Goal: Task Accomplishment & Management: Manage account settings

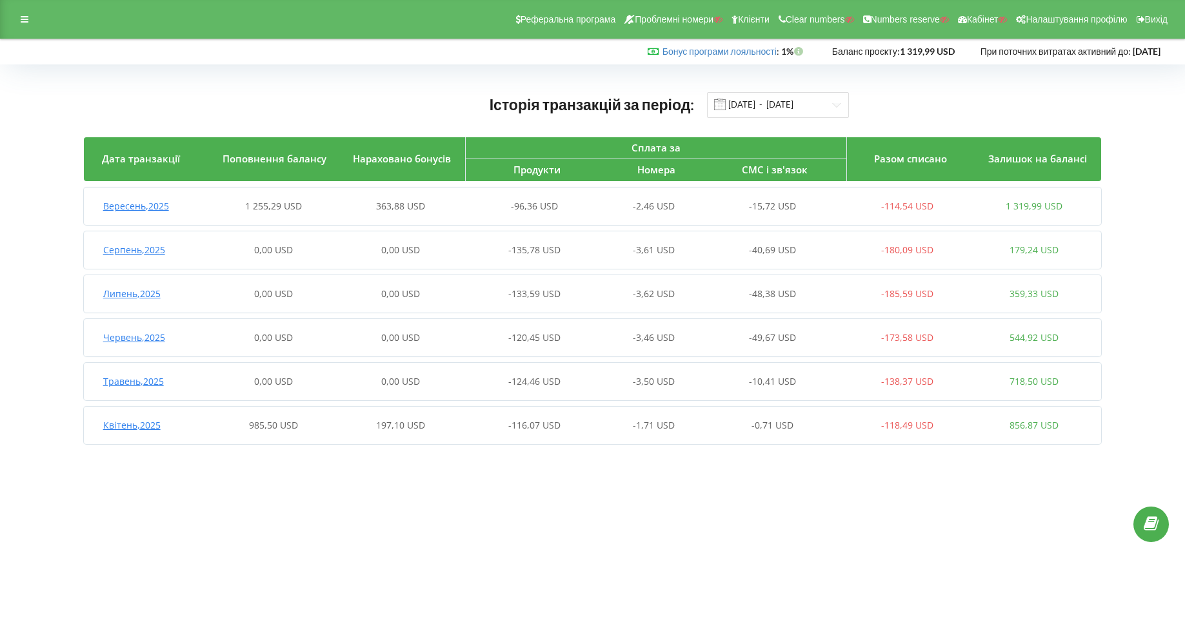
click at [34, 28] on div at bounding box center [24, 19] width 23 height 18
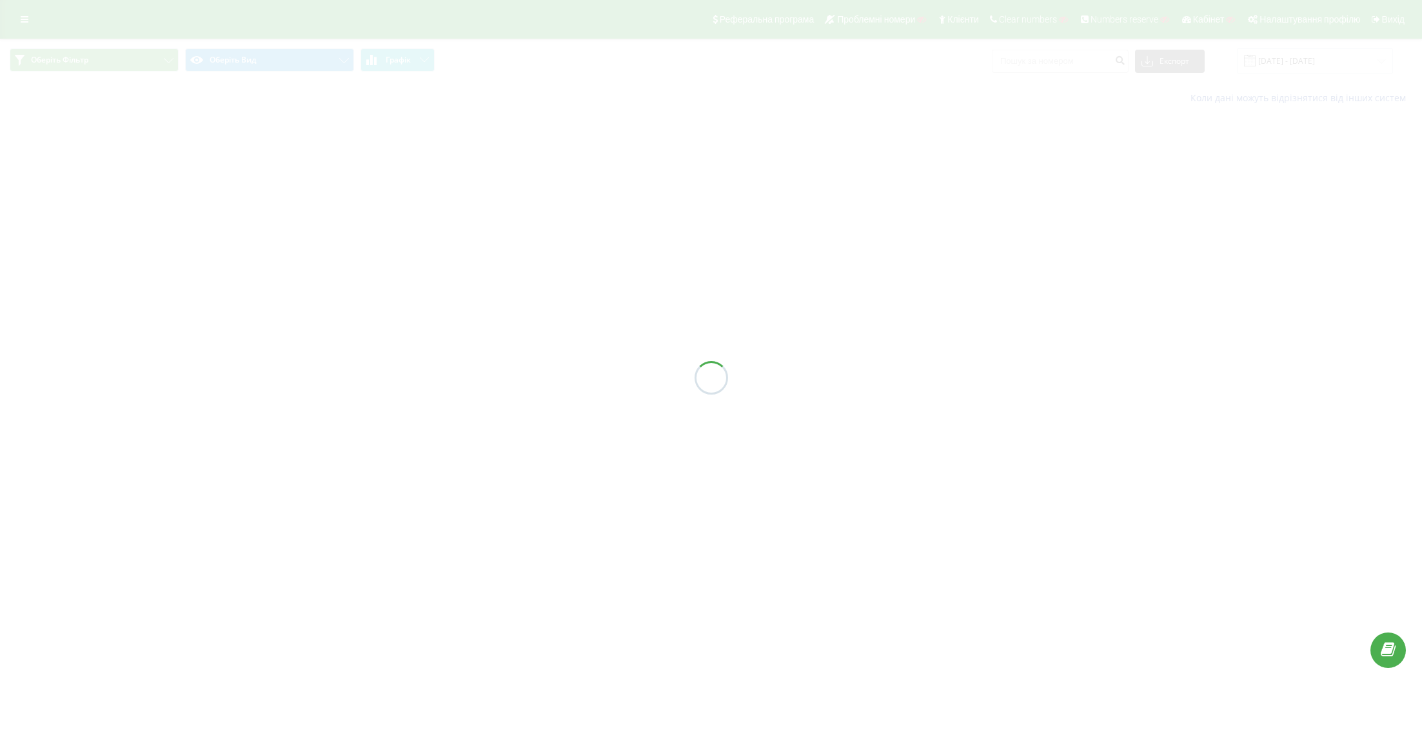
click at [110, 58] on div at bounding box center [711, 377] width 1422 height 755
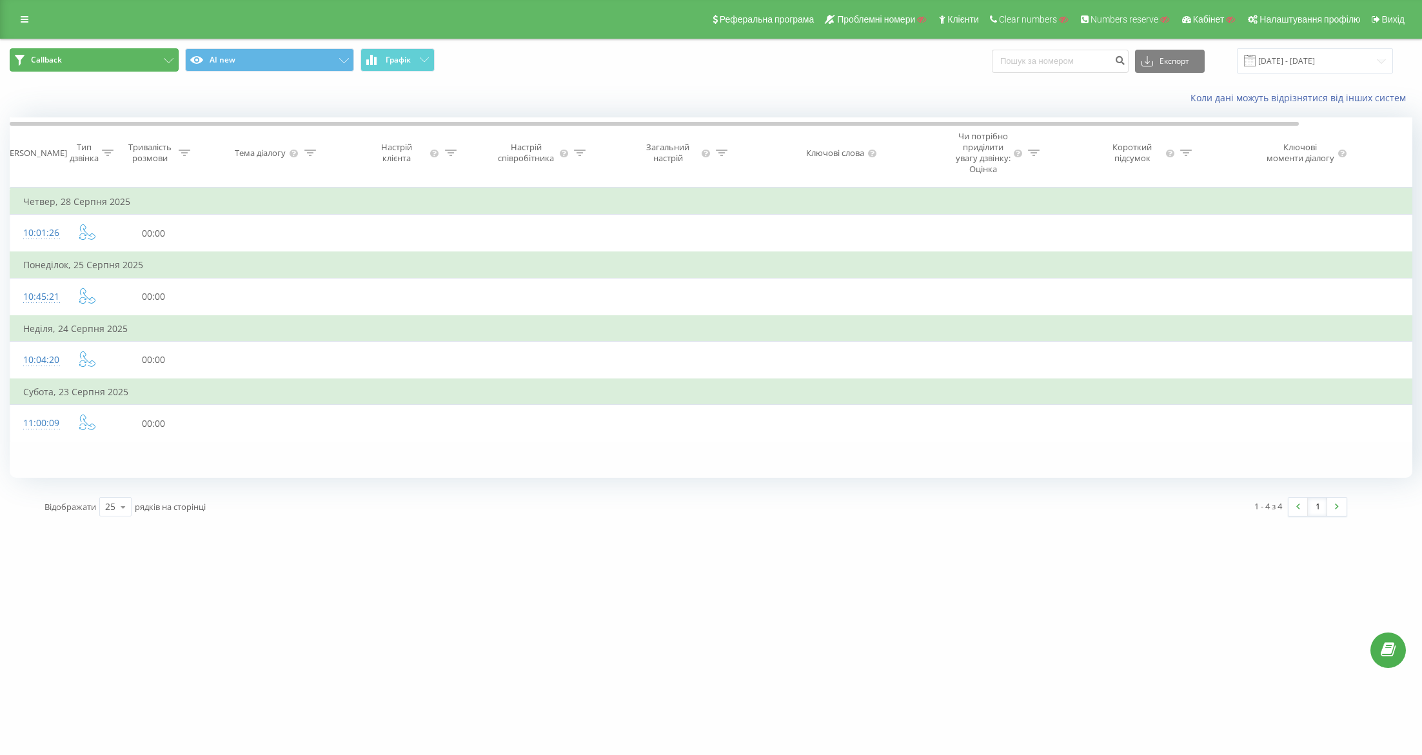
click at [110, 58] on button "Callback" at bounding box center [94, 59] width 169 height 23
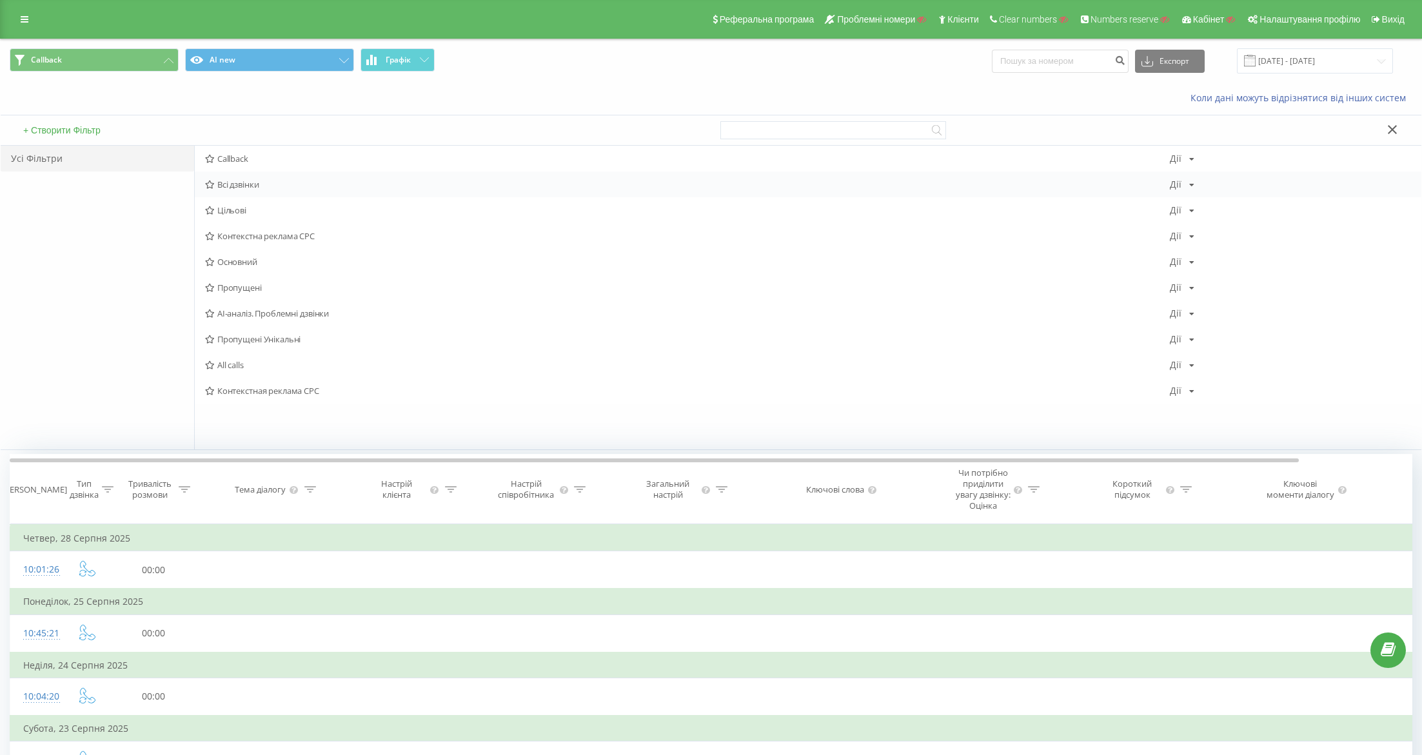
click at [262, 174] on div "Всі дзвінки Дії Редагувати Копіювати Видалити За замовчуванням Поділитися" at bounding box center [808, 185] width 1227 height 26
click at [235, 187] on span "Всі дзвінки" at bounding box center [687, 184] width 965 height 9
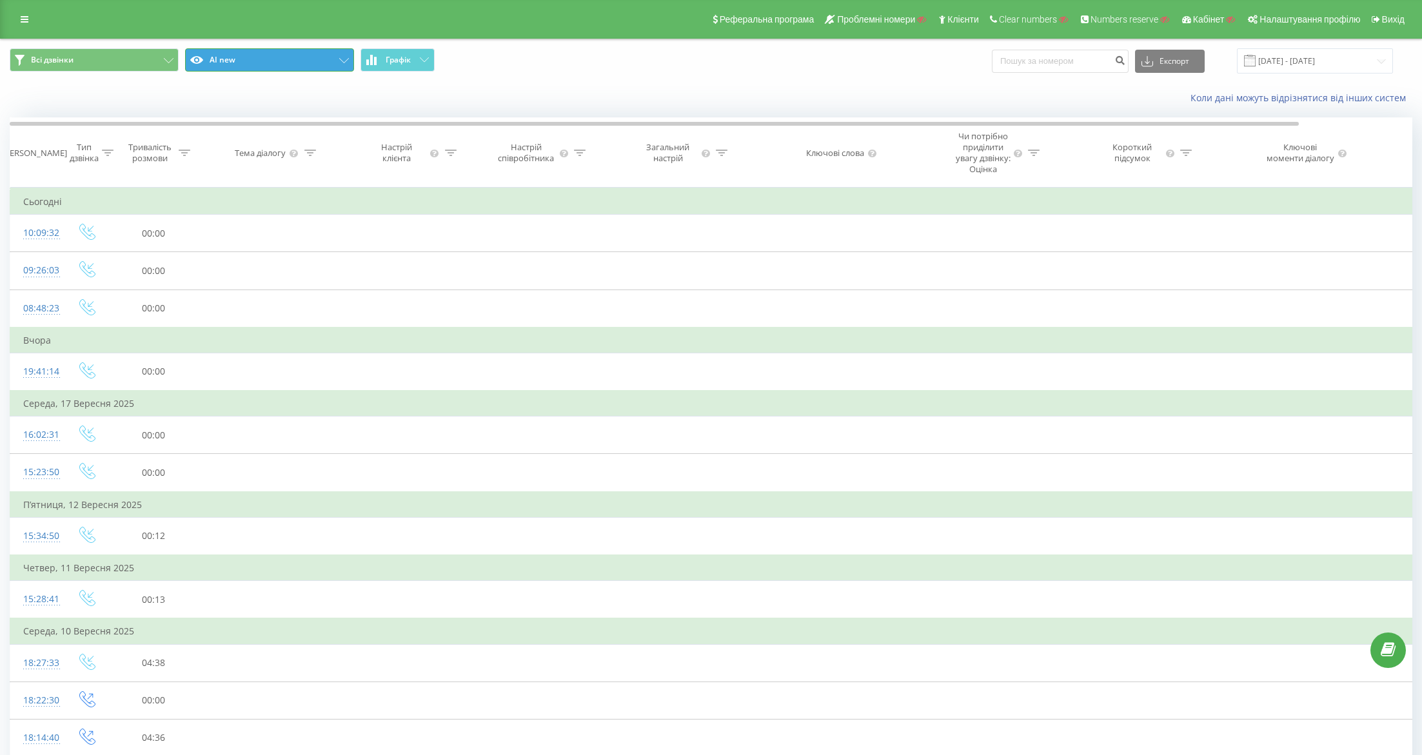
click at [291, 58] on button "AI new" at bounding box center [269, 59] width 169 height 23
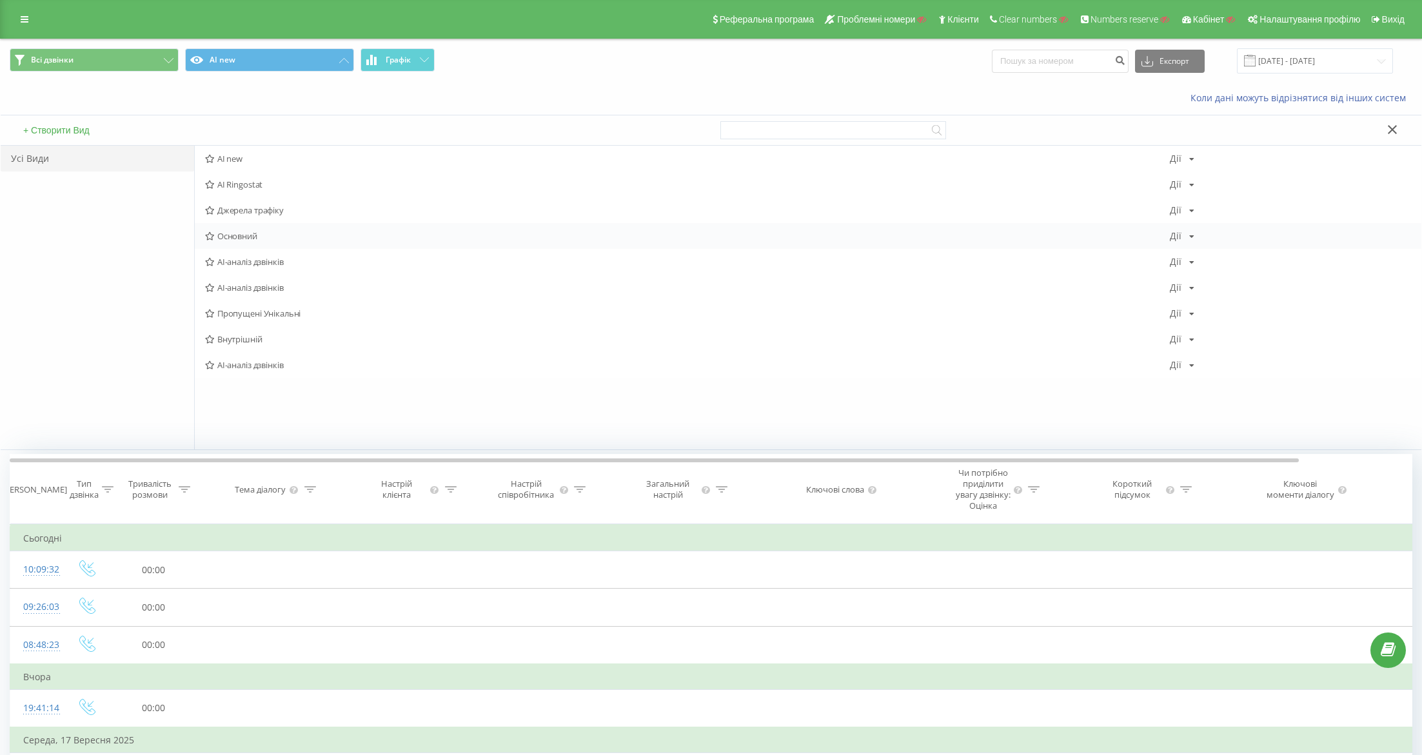
click at [240, 234] on span "Основний" at bounding box center [687, 236] width 965 height 9
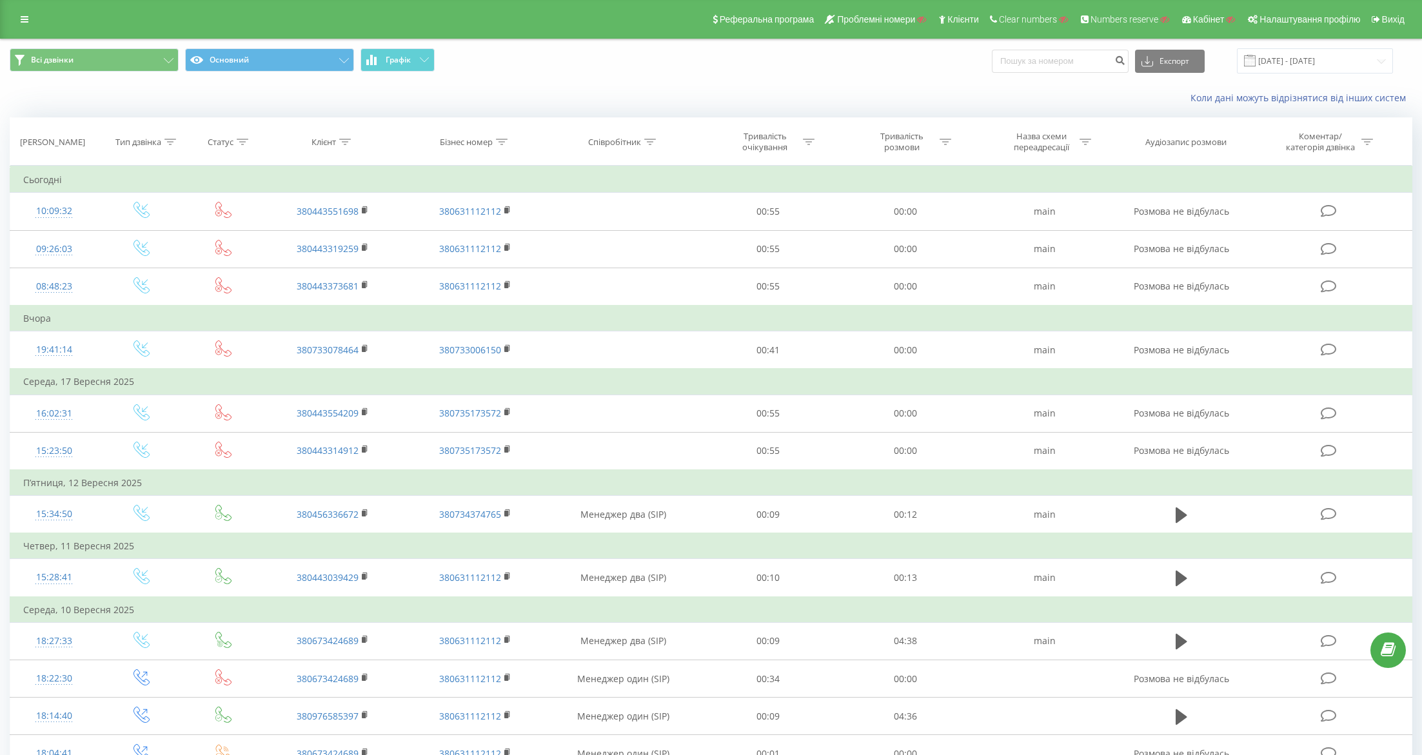
click at [337, 247] on link "380443319259" at bounding box center [328, 248] width 62 height 12
click at [30, 19] on link at bounding box center [24, 19] width 23 height 18
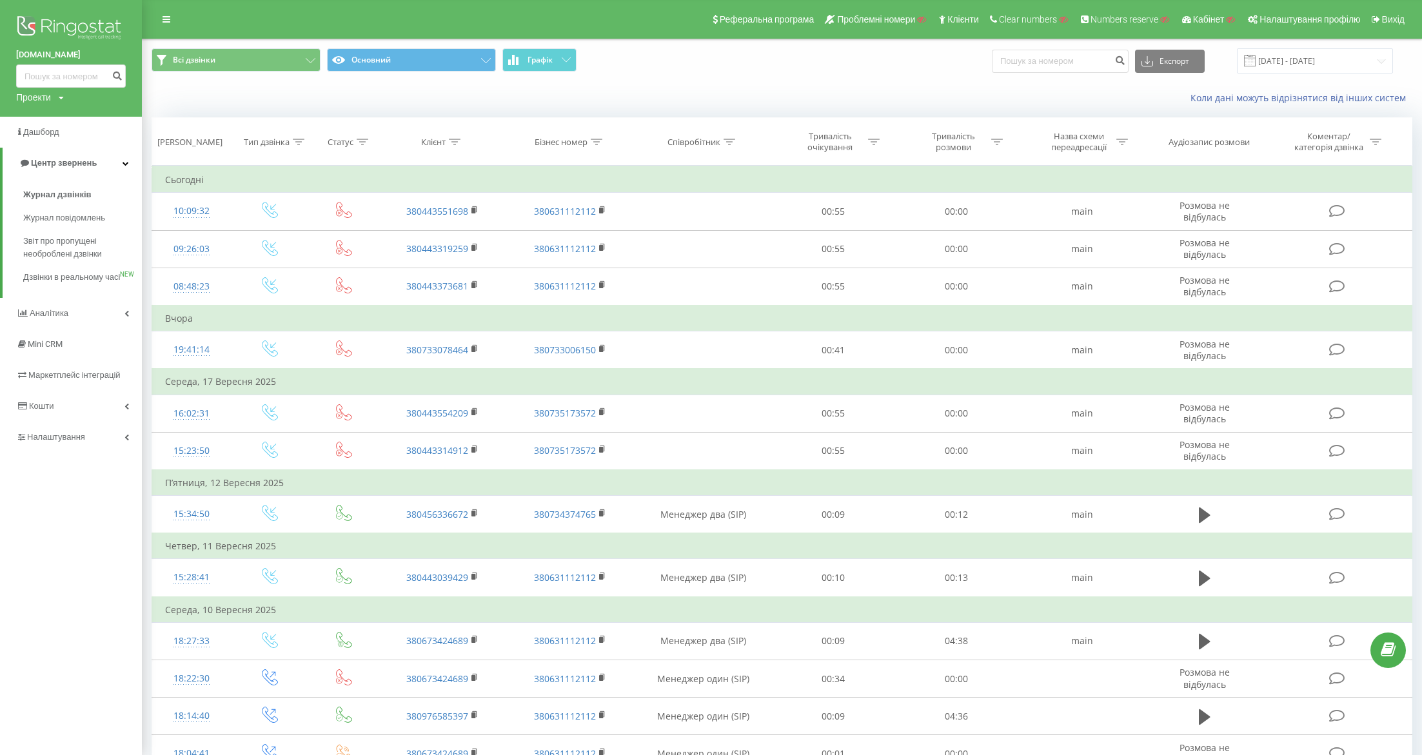
click at [29, 98] on div "Проекти" at bounding box center [33, 97] width 35 height 13
click at [32, 121] on input "text" at bounding box center [52, 117] width 64 height 19
type input "mccloud.global"
click at [93, 121] on link "Пошук" at bounding box center [103, 117] width 38 height 19
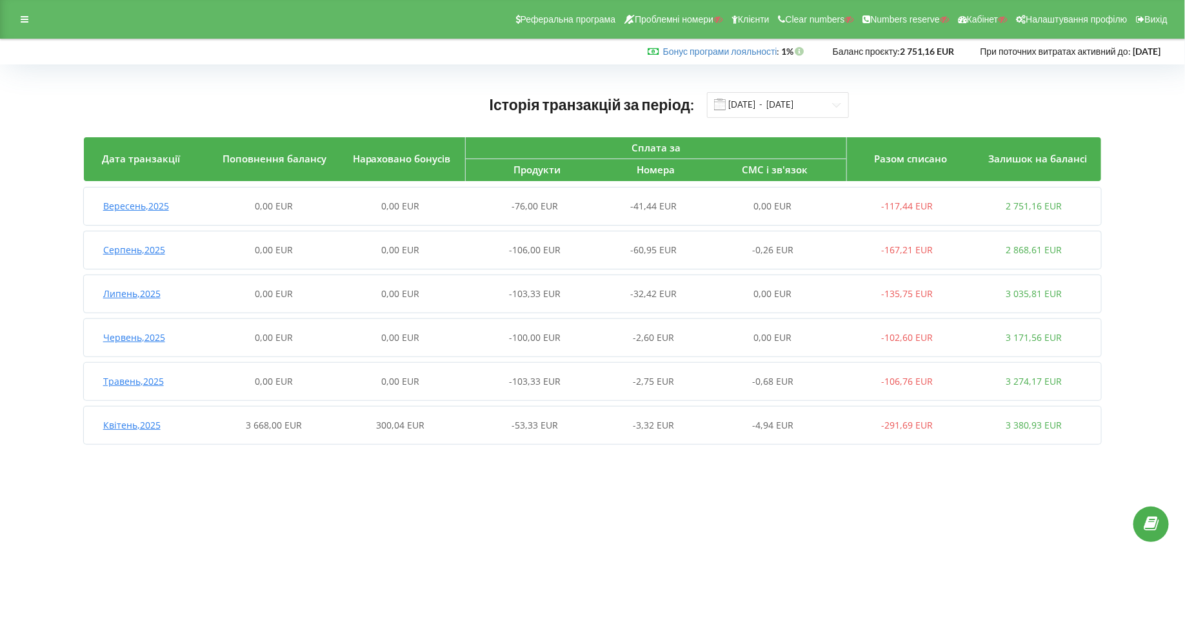
click at [157, 206] on span "Вересень , 2025" at bounding box center [136, 206] width 66 height 12
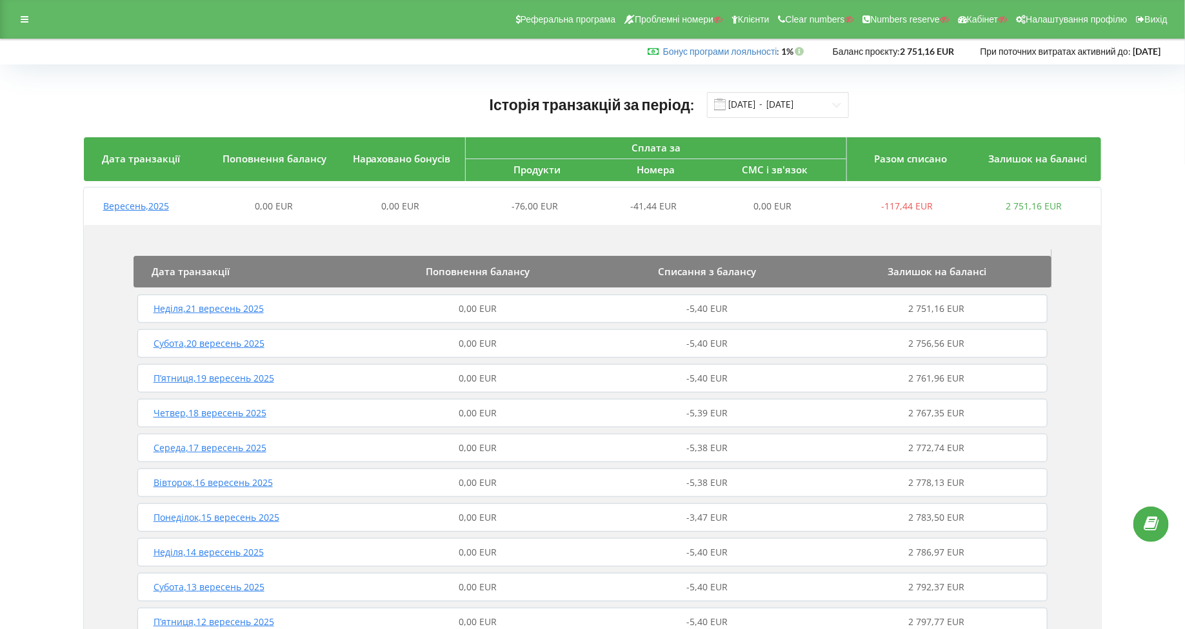
scroll to position [43, 0]
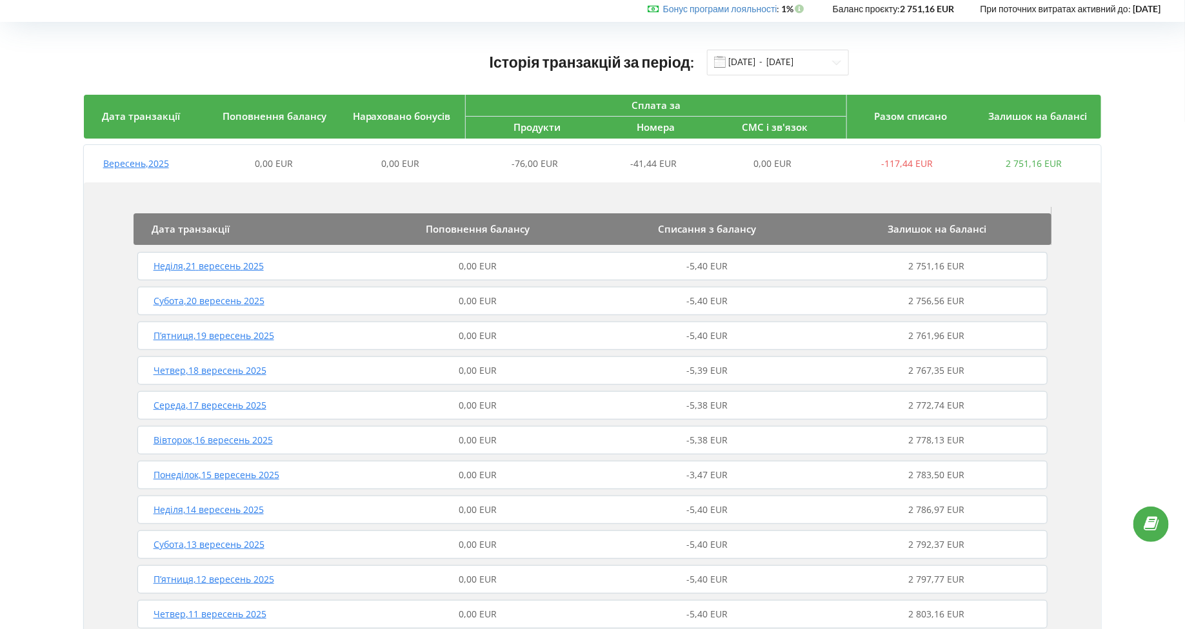
click at [206, 264] on span "Неділя , 21 вересень 2025" at bounding box center [208, 266] width 110 height 12
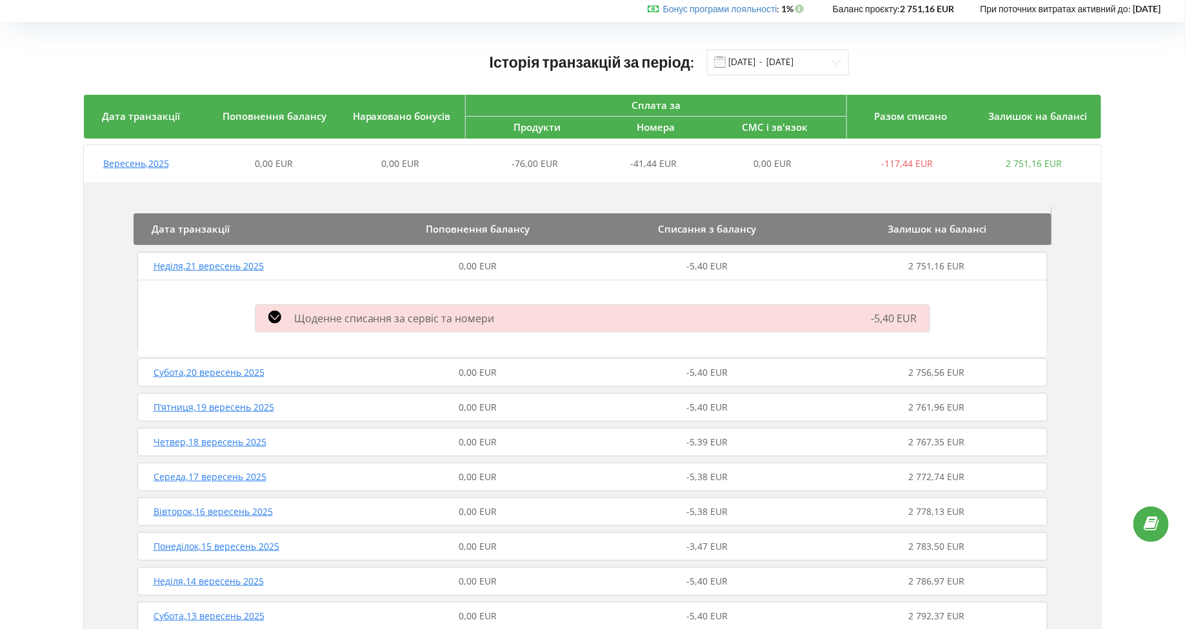
click at [303, 302] on div "Щоденне списання за сервіс та номери -5,40 EUR" at bounding box center [593, 319] width 690 height 34
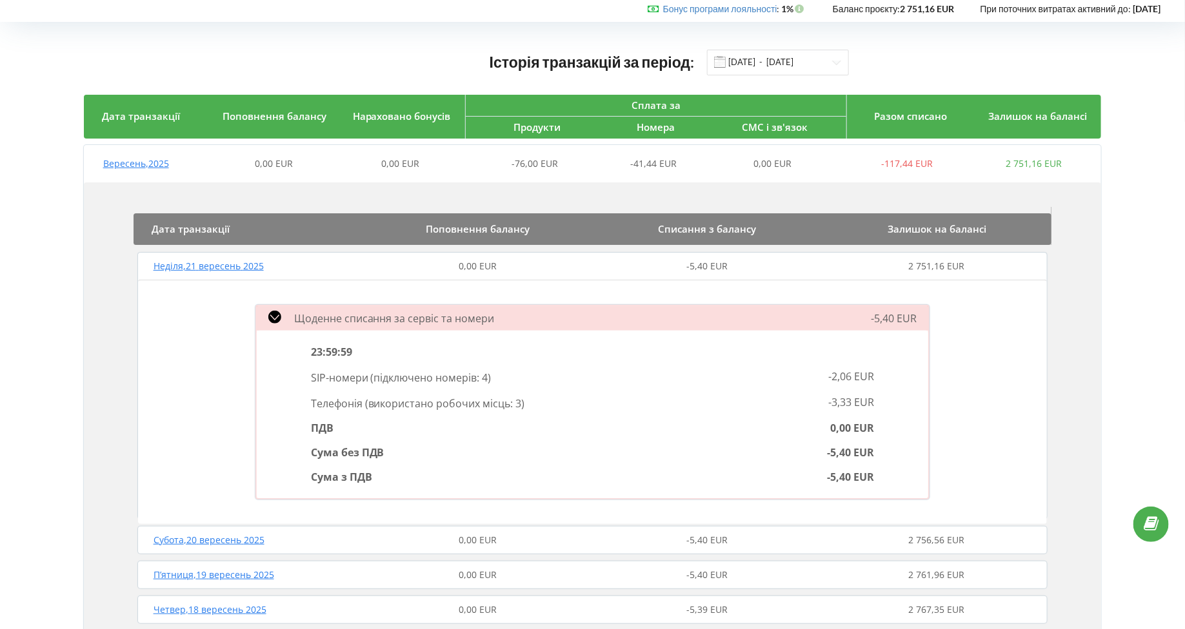
click at [219, 261] on span "Неділя , 21 вересень 2025" at bounding box center [208, 266] width 110 height 12
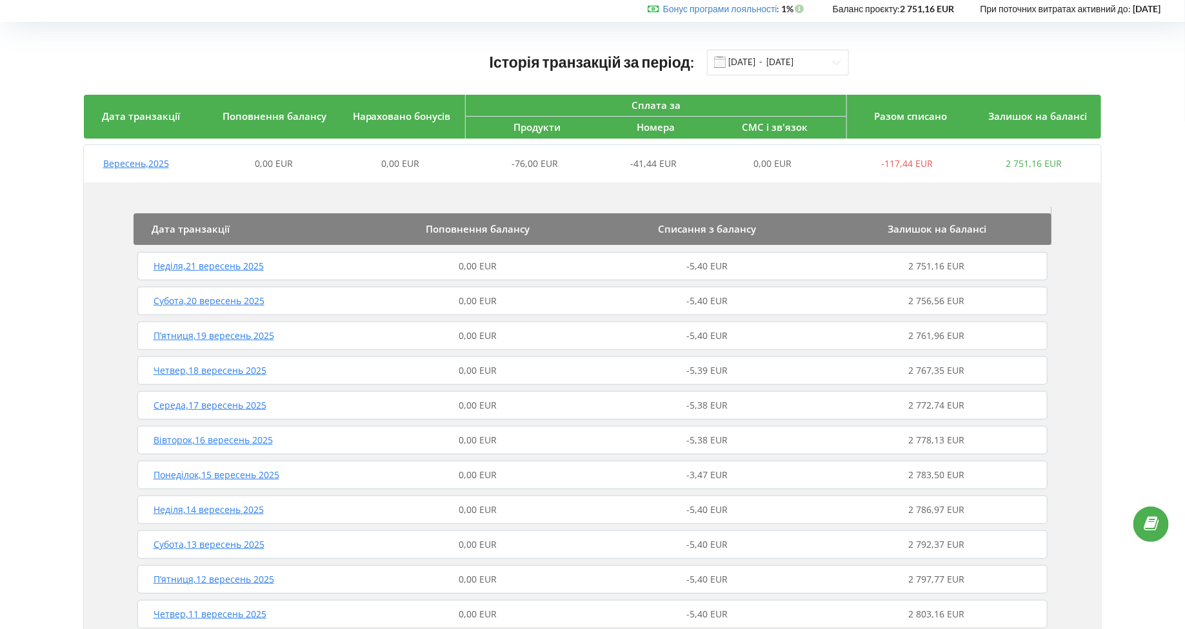
scroll to position [0, 0]
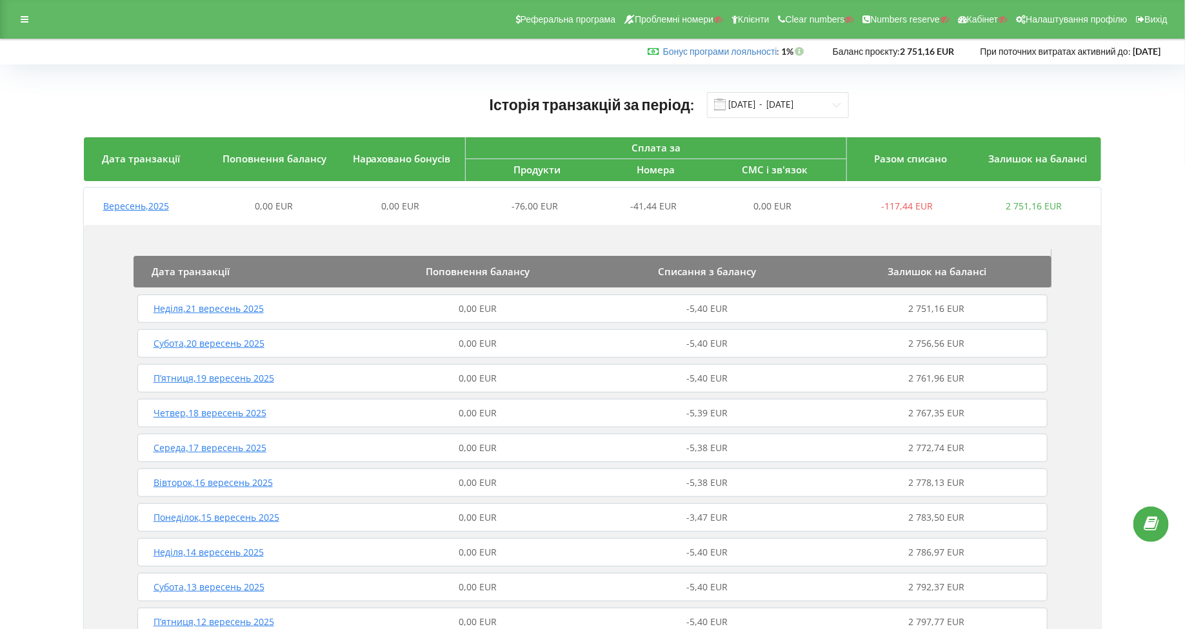
click at [11, 12] on div "Реферальна програма Проблемні номери Клієнти Clear numbers Numbers reserve Кабі…" at bounding box center [592, 19] width 1185 height 39
click at [18, 16] on div at bounding box center [24, 19] width 23 height 18
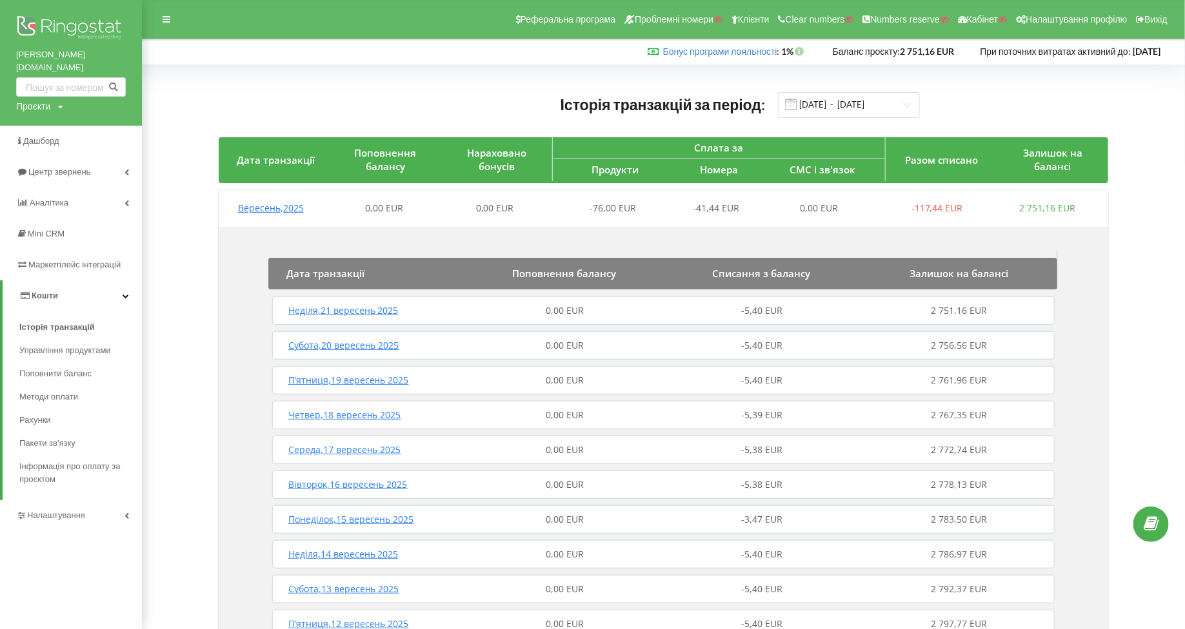
click at [29, 100] on div "Проєкти" at bounding box center [33, 106] width 34 height 13
click at [50, 124] on input "text" at bounding box center [56, 133] width 64 height 19
paste input "rulon.org"
type input "rulon.org"
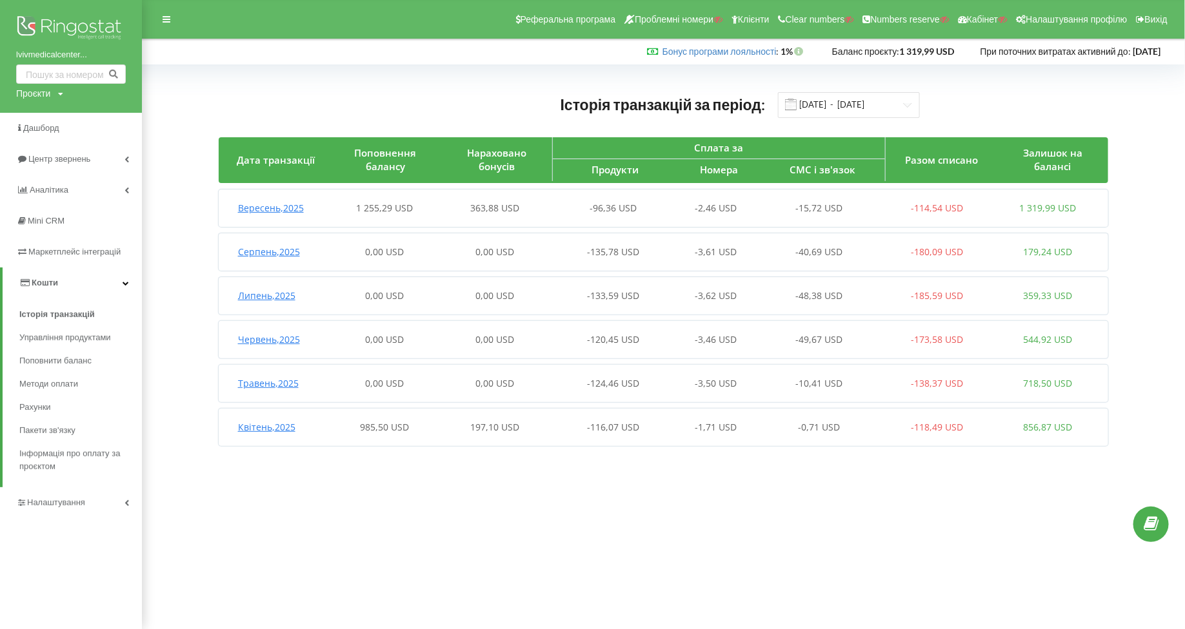
drag, startPoint x: 0, startPoint y: 0, endPoint x: 23, endPoint y: 93, distance: 95.7
click at [23, 93] on div "Проєкти" at bounding box center [33, 93] width 34 height 13
click at [46, 119] on input "text" at bounding box center [56, 120] width 64 height 19
paste input "https://ringostat.planfix.com/contact/59750"
type input "https://ringostat.planfix.com/contact/59750"
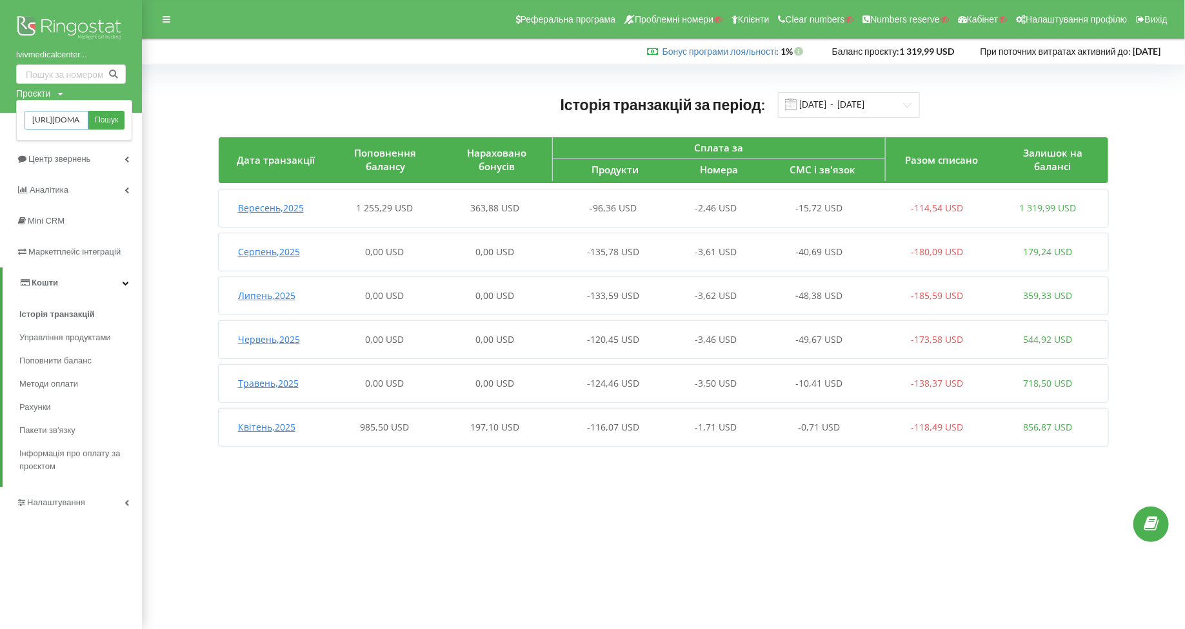
scroll to position [0, 100]
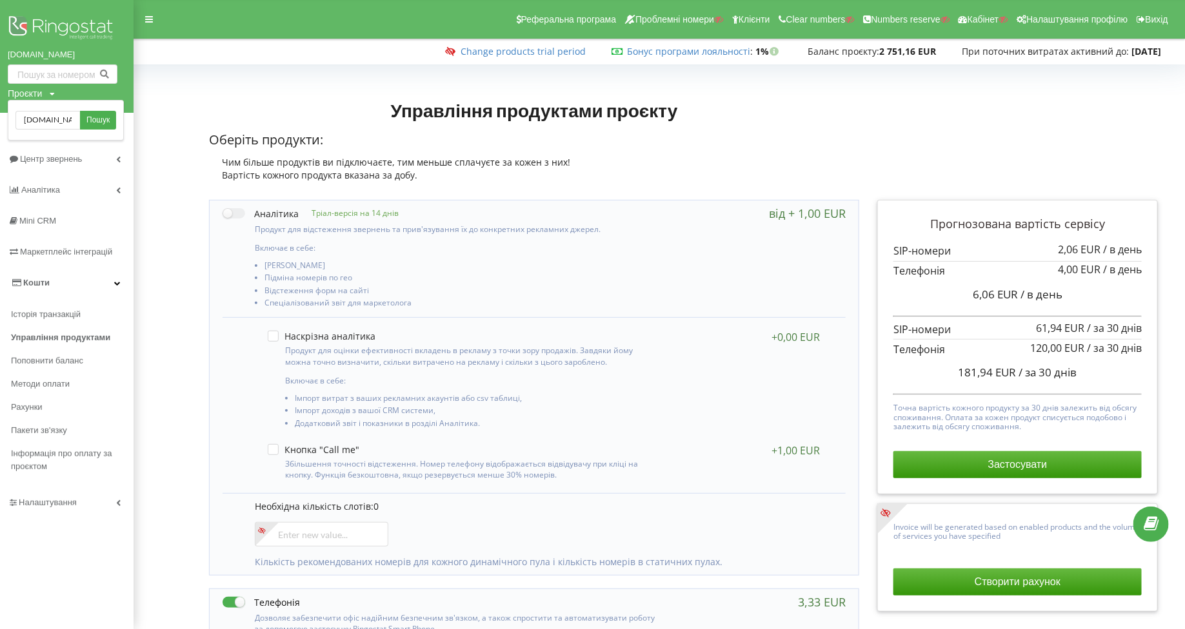
click at [50, 120] on input "[DOMAIN_NAME]" at bounding box center [47, 120] width 64 height 19
type input "u"
type input "[DOMAIN_NAME]"
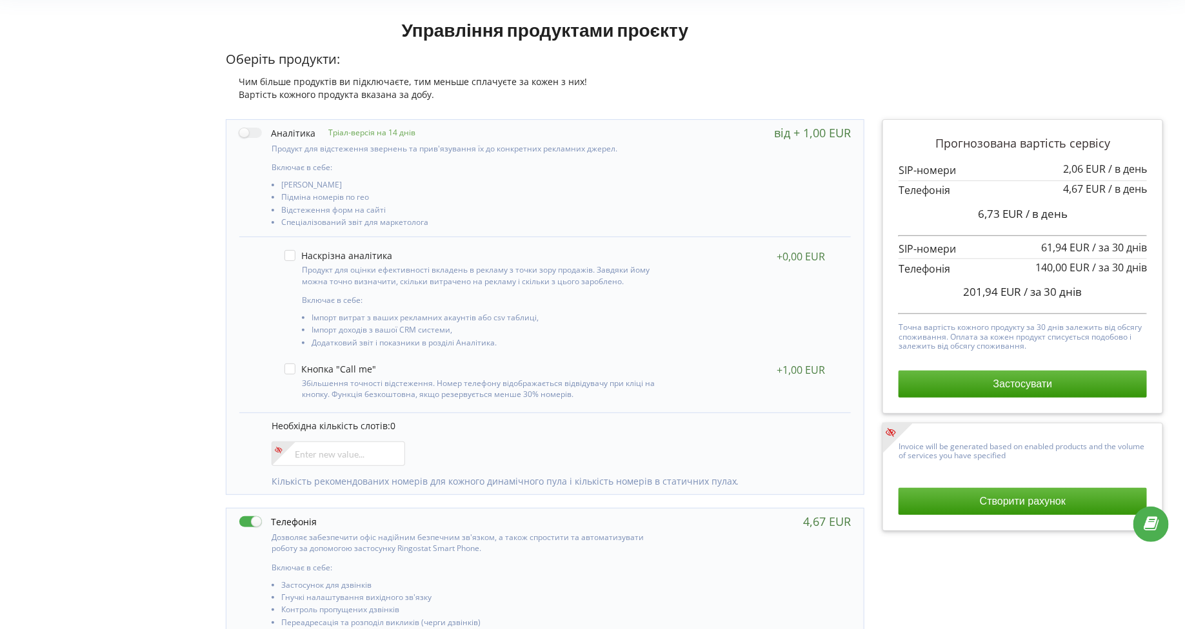
scroll to position [0, 8]
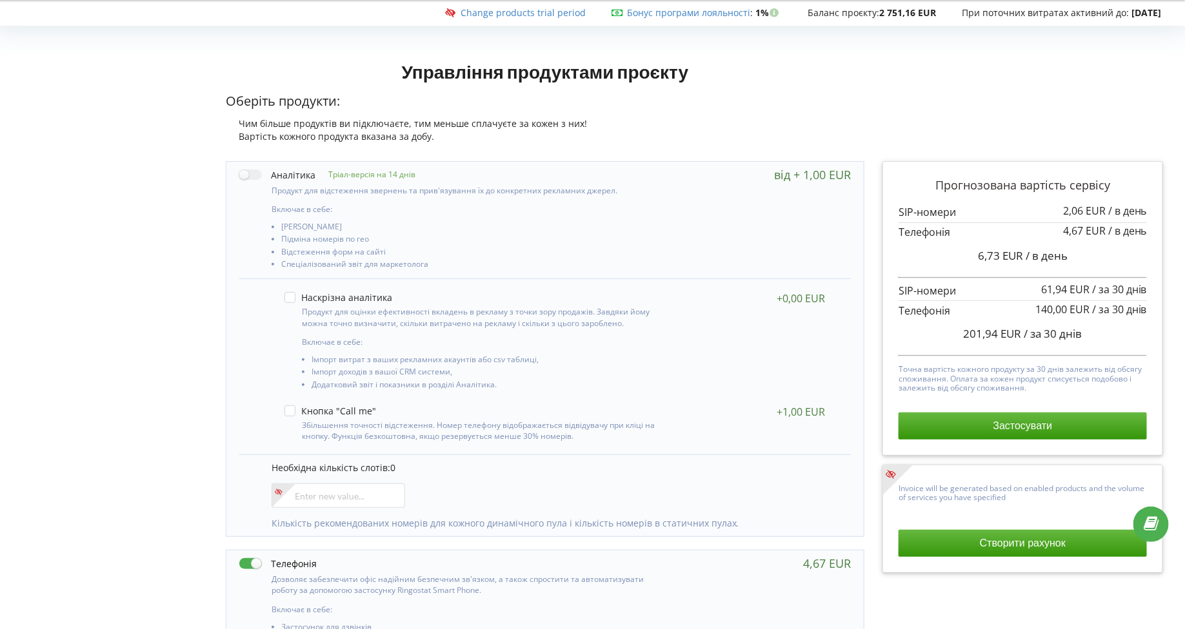
scroll to position [0, 8]
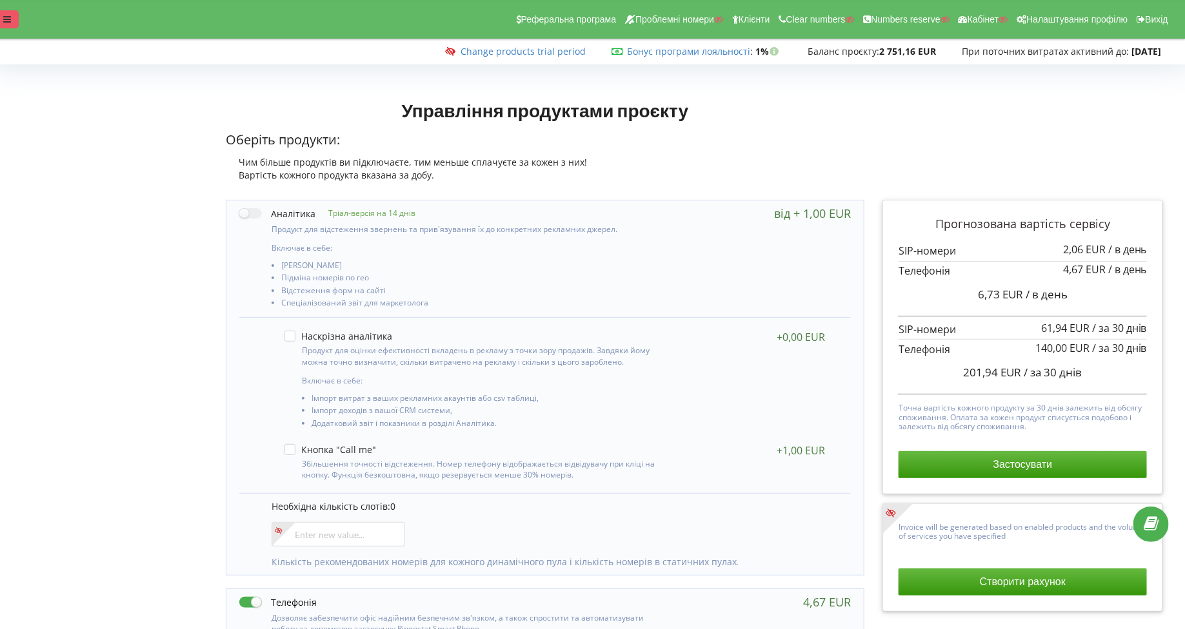
click at [4, 25] on div at bounding box center [6, 19] width 23 height 18
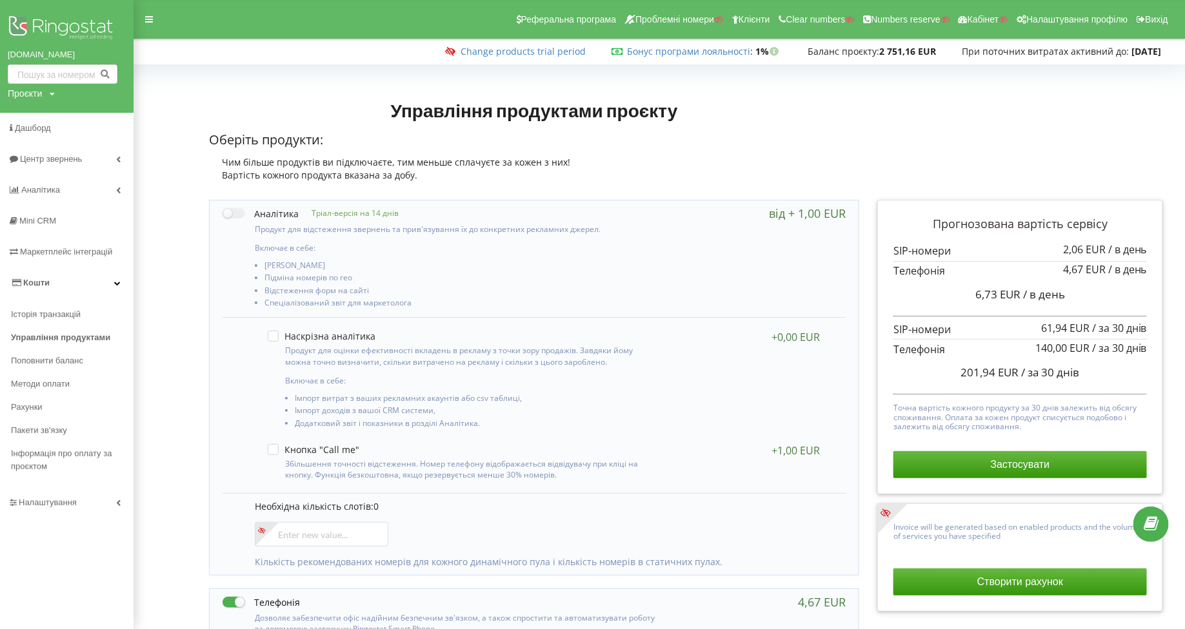
click at [41, 99] on div "Проєкти" at bounding box center [25, 93] width 34 height 13
click at [41, 119] on input "text" at bounding box center [47, 120] width 64 height 19
type input "к"
type input "e"
type input "rulon.org"
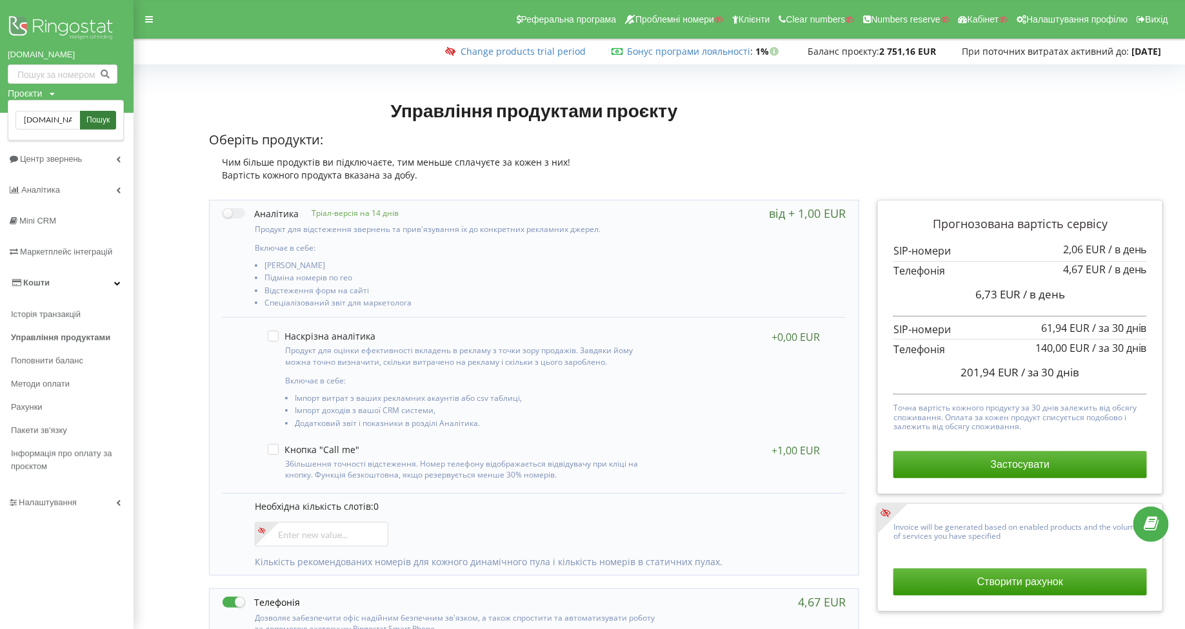
click at [86, 128] on link "Пошук" at bounding box center [98, 120] width 36 height 19
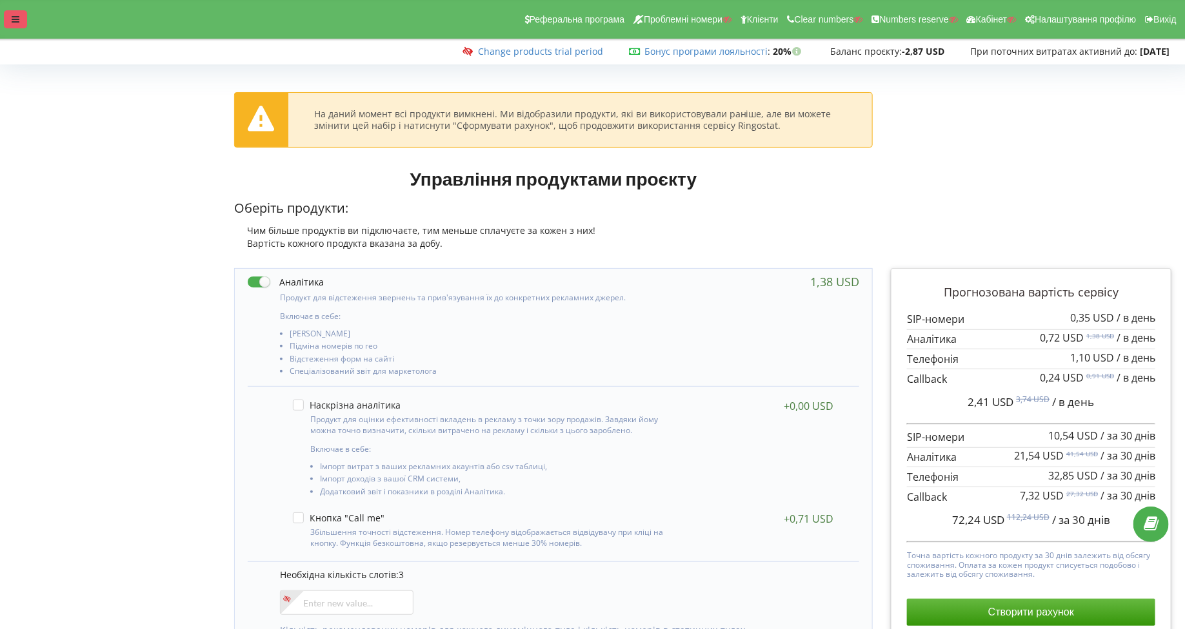
click at [19, 26] on div at bounding box center [15, 19] width 23 height 18
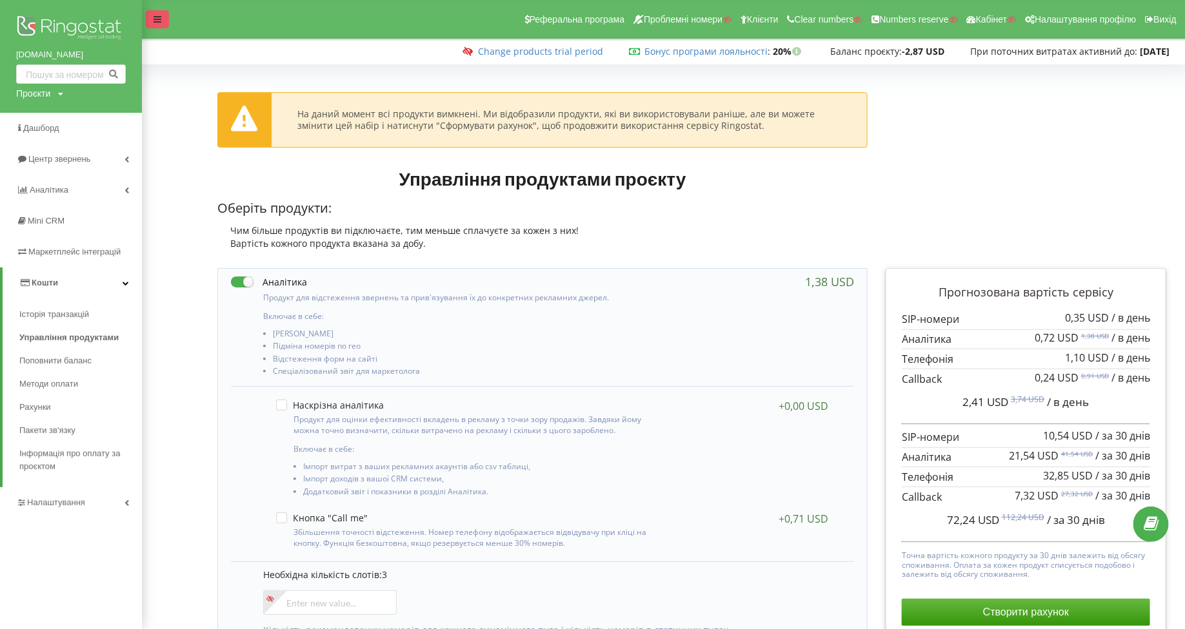
click at [163, 16] on div at bounding box center [157, 19] width 23 height 18
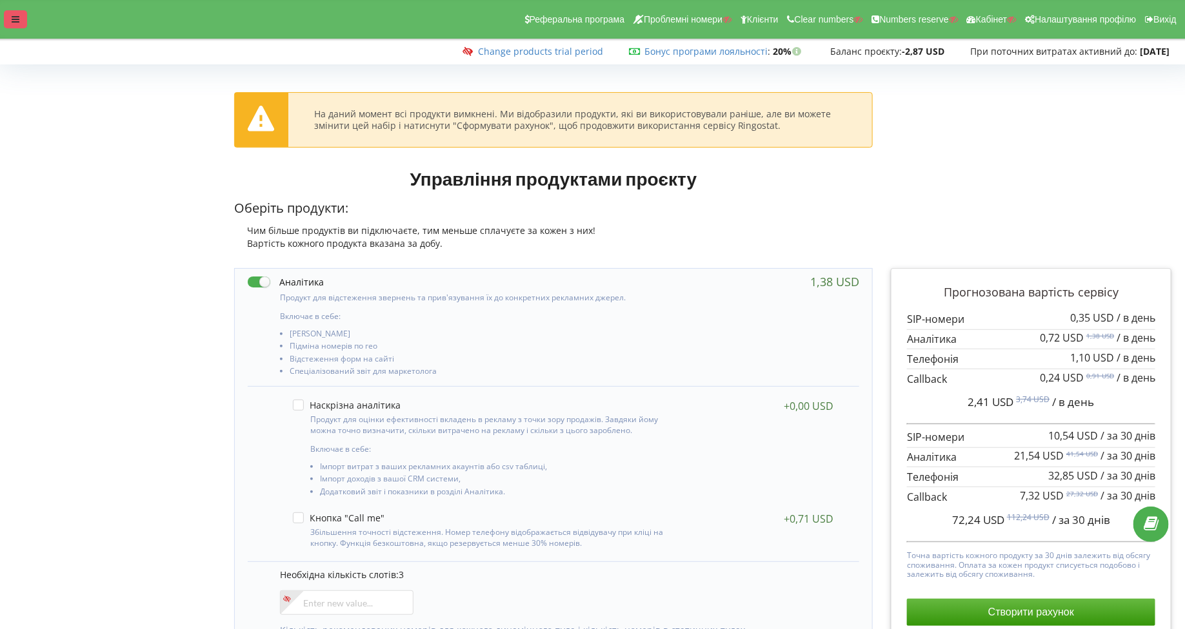
click at [23, 26] on div at bounding box center [15, 19] width 23 height 18
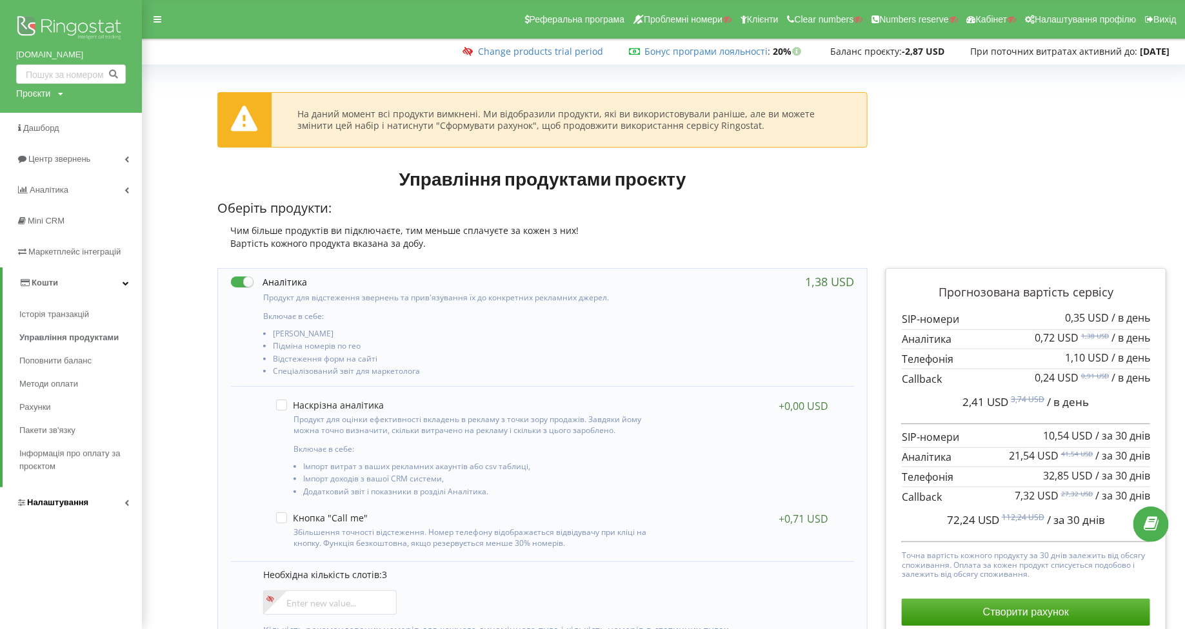
click at [61, 508] on span "Налаштування" at bounding box center [57, 503] width 61 height 10
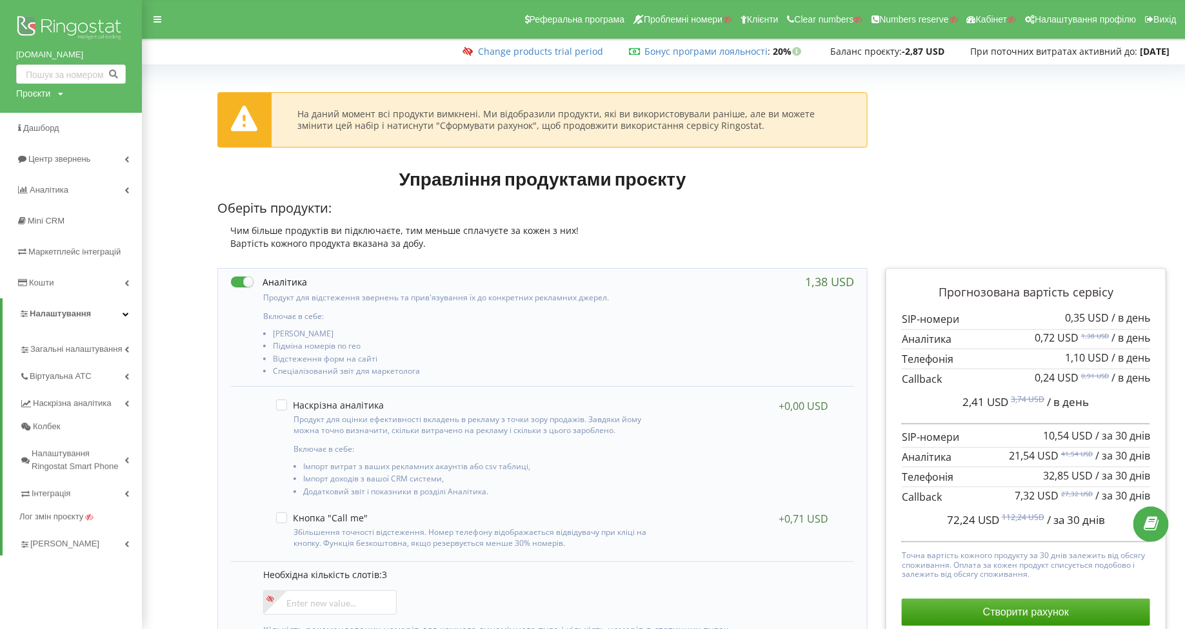
click at [48, 557] on div "[DOMAIN_NAME] Проєкти Пошук Дашборд Центр звернень Аналiтика Mini CRM Маркетпле…" at bounding box center [71, 314] width 142 height 629
click at [50, 540] on span "[PERSON_NAME]" at bounding box center [65, 544] width 70 height 13
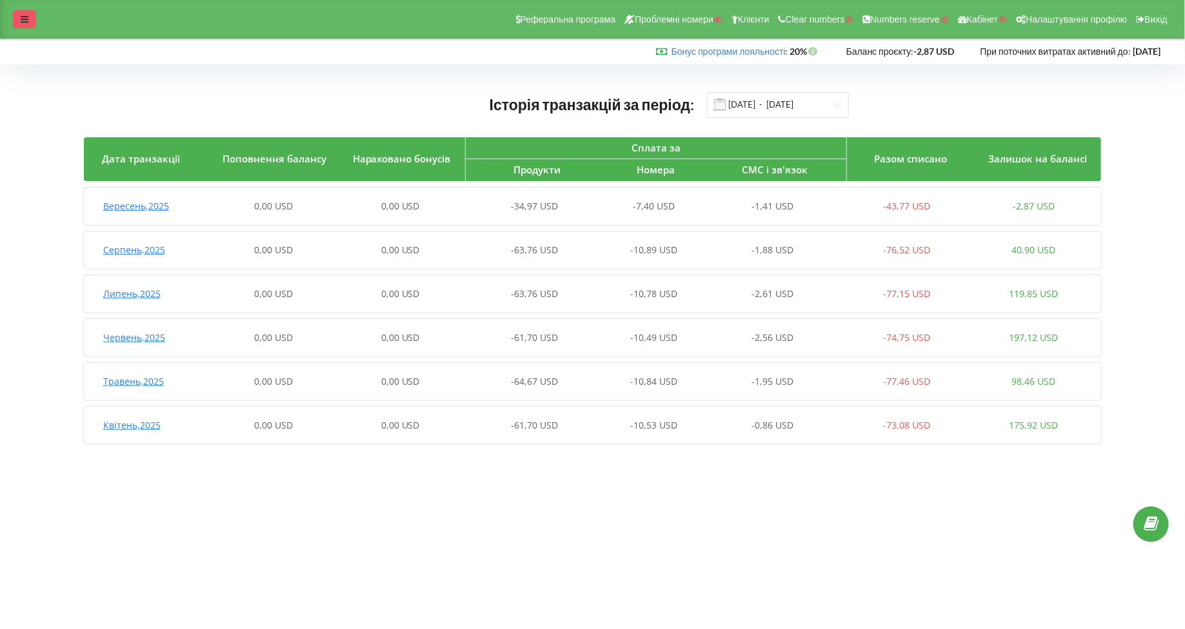
click at [17, 15] on div at bounding box center [24, 19] width 23 height 18
click at [28, 18] on icon at bounding box center [25, 19] width 8 height 9
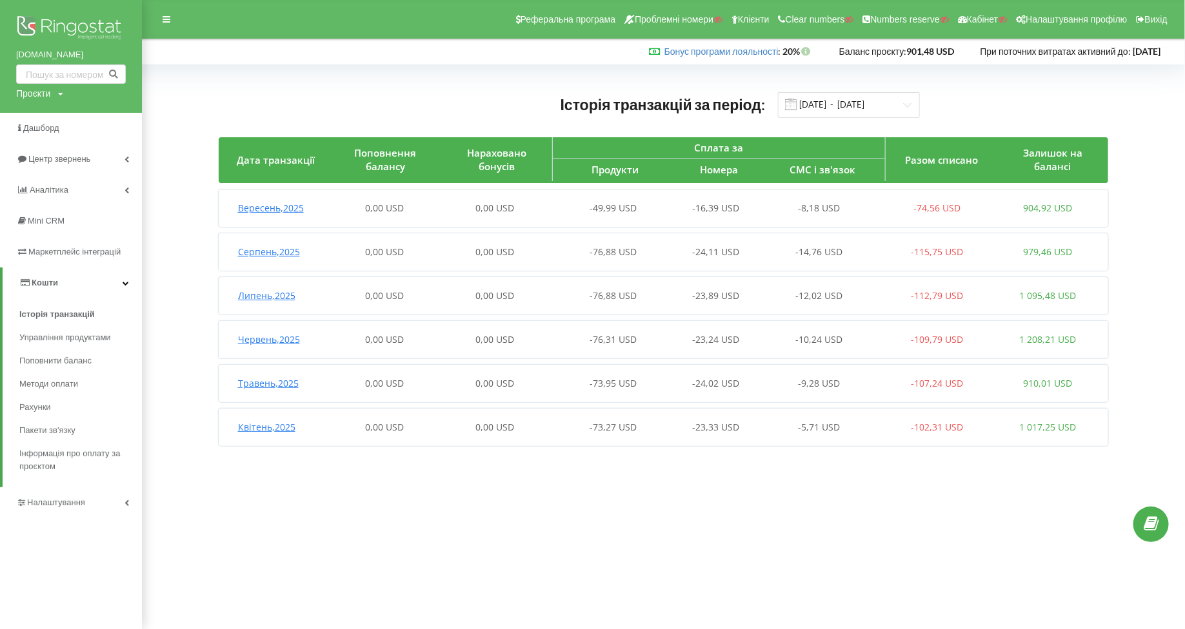
click at [29, 92] on div "Проєкти" at bounding box center [33, 93] width 34 height 13
click at [62, 123] on input "text" at bounding box center [56, 120] width 64 height 19
type input "з"
type input "[DOMAIN_NAME]"
click at [56, 120] on input "[DOMAIN_NAME]" at bounding box center [56, 120] width 64 height 19
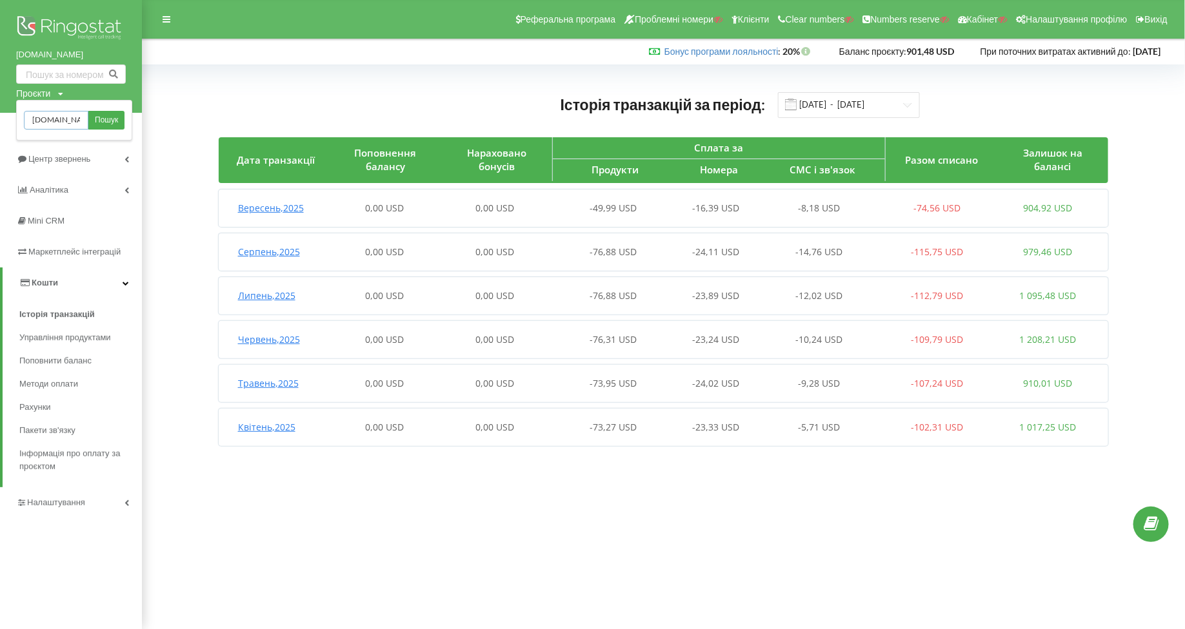
click at [56, 120] on input "peugeot-single.com.ua" at bounding box center [56, 120] width 64 height 19
type input "[DOMAIN_NAME]"
click at [57, 126] on input "[DOMAIN_NAME]" at bounding box center [56, 120] width 64 height 19
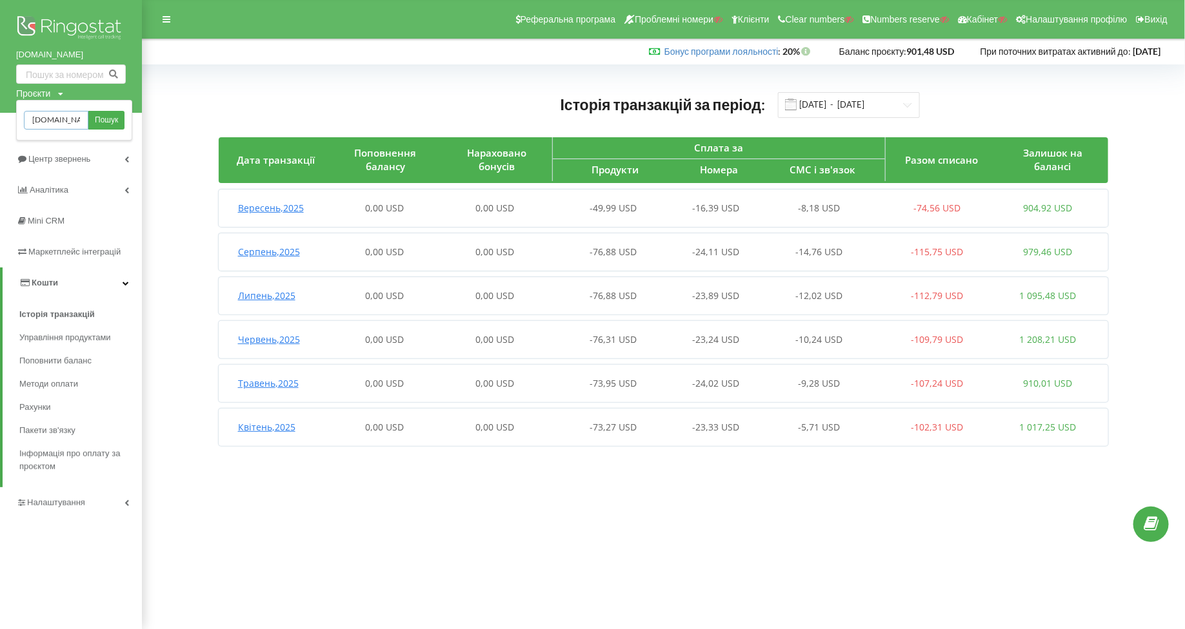
click at [57, 126] on input "perfectwadgroup.com" at bounding box center [56, 120] width 64 height 19
click at [106, 123] on span "Пошук" at bounding box center [106, 121] width 23 height 12
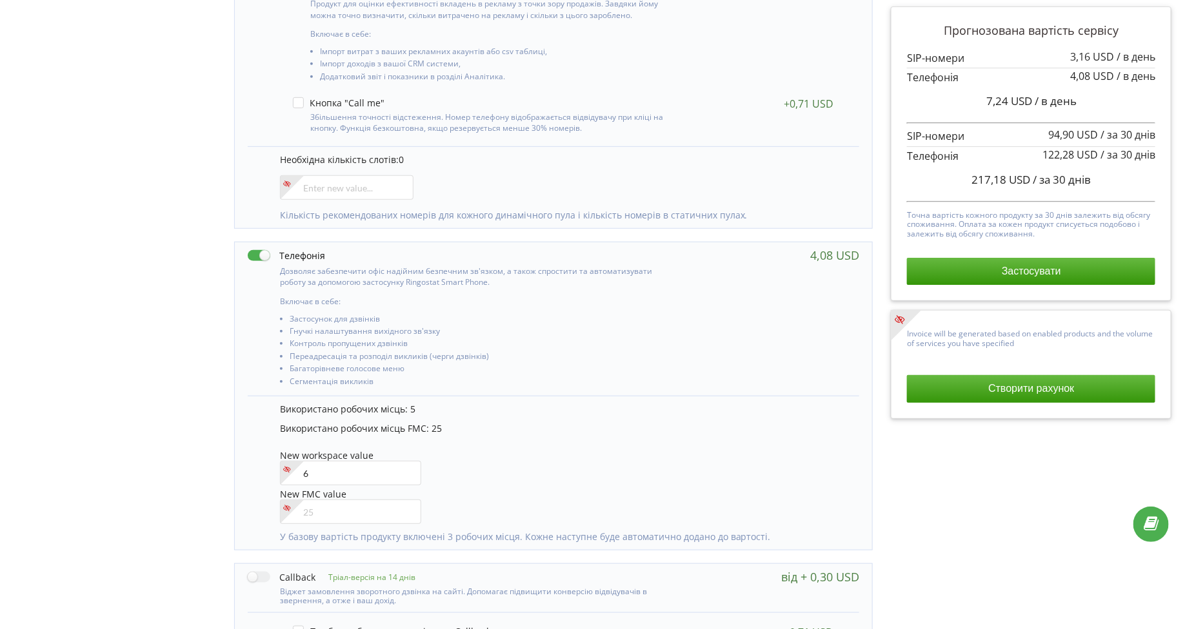
type input"] "6"
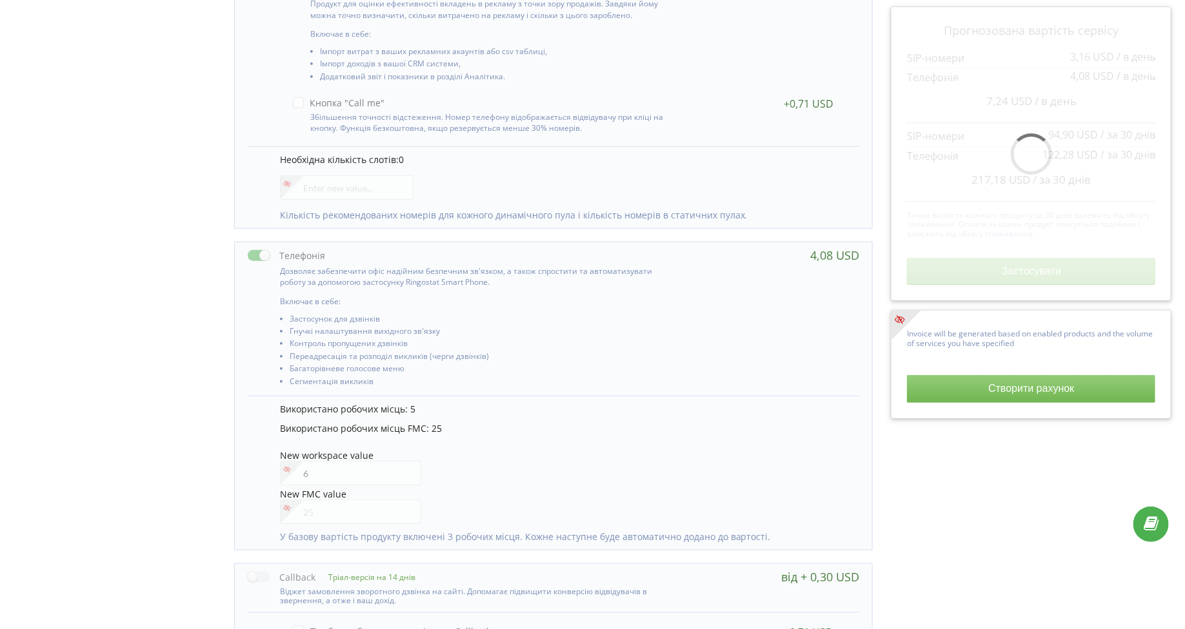
click at [610, 430] on p "Використано робочих місць FMC: 25" at bounding box center [563, 428] width 566 height 13
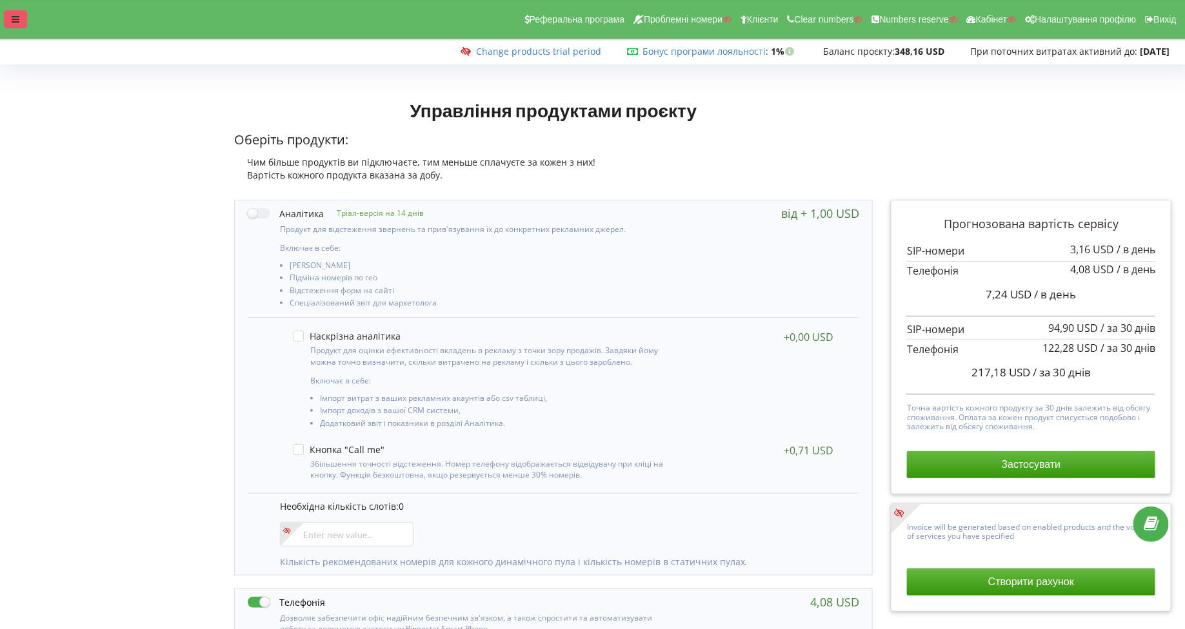
click at [19, 26] on div at bounding box center [15, 19] width 23 height 18
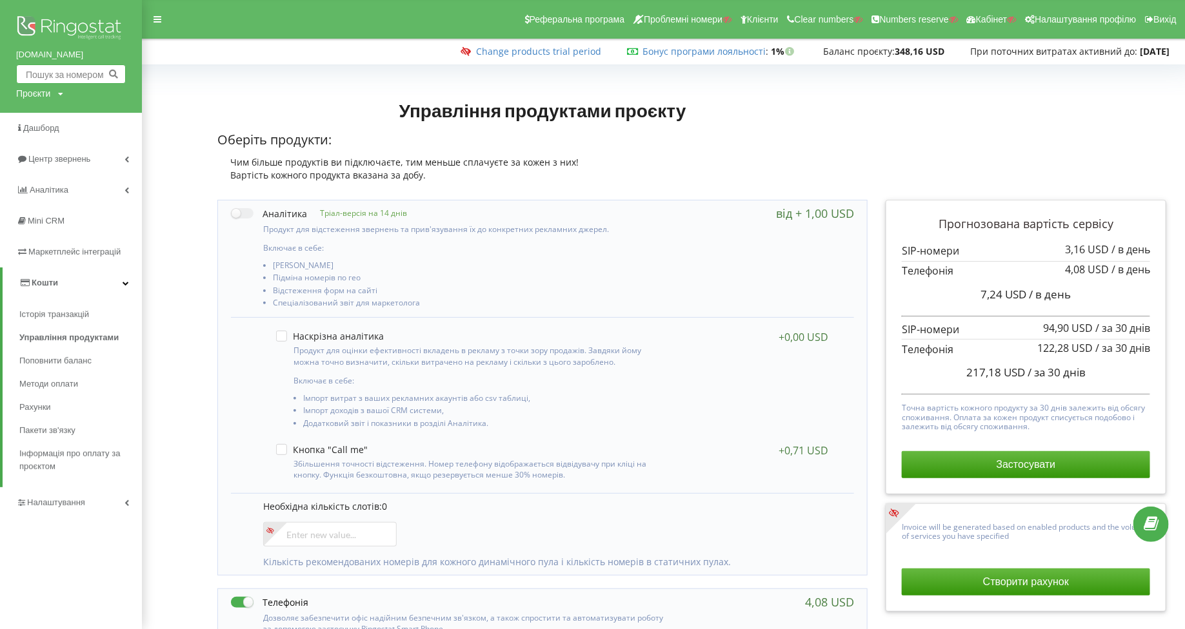
click at [32, 83] on input "text" at bounding box center [71, 73] width 110 height 19
click at [32, 103] on div "perfectwadgroup.com Проєкти Пошук" at bounding box center [71, 56] width 142 height 113
click at [24, 95] on div "Проєкти" at bounding box center [33, 93] width 34 height 13
click at [47, 122] on input "text" at bounding box center [56, 120] width 64 height 19
paste input "vedmezhagora.com"
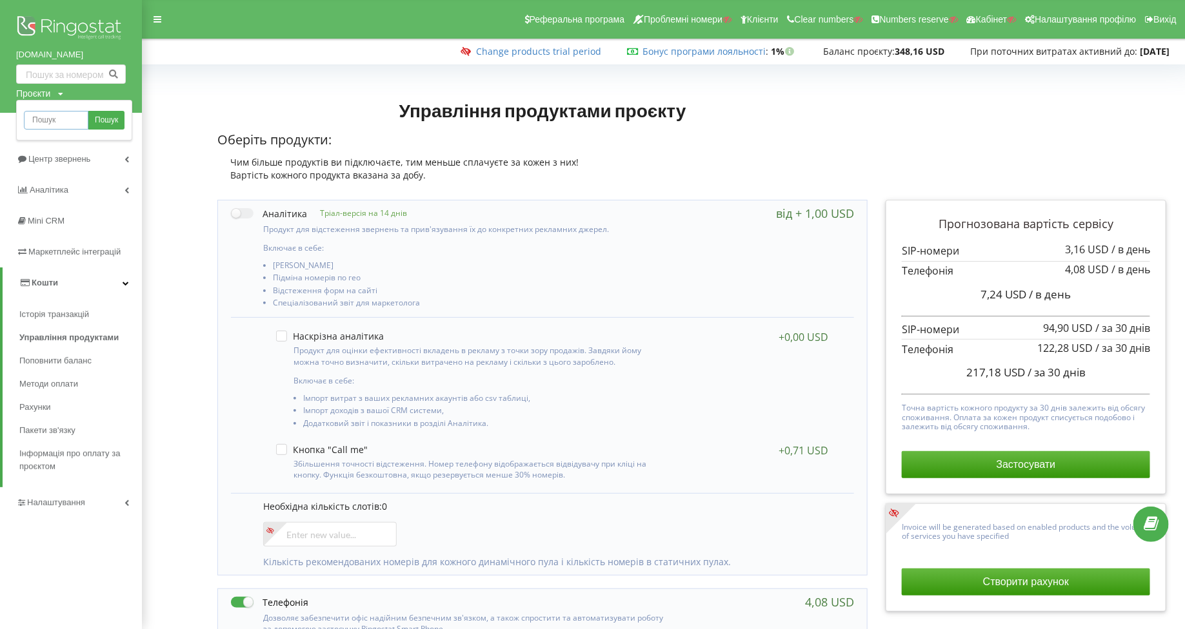
type input "vedmezhagora.com"
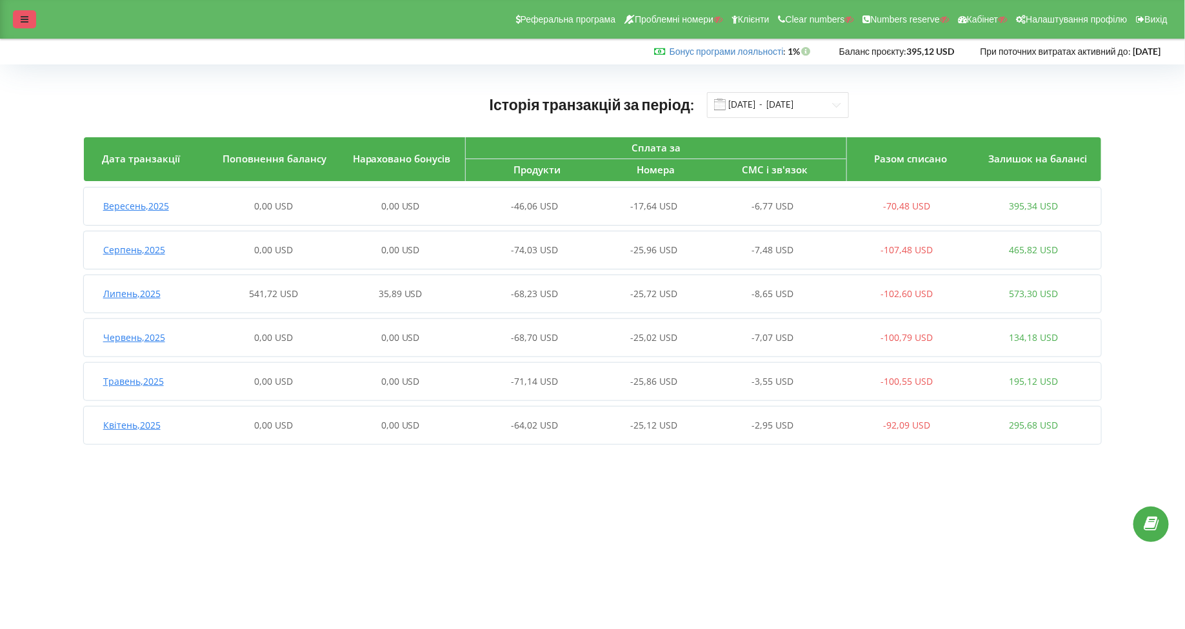
click at [28, 20] on div at bounding box center [24, 19] width 23 height 18
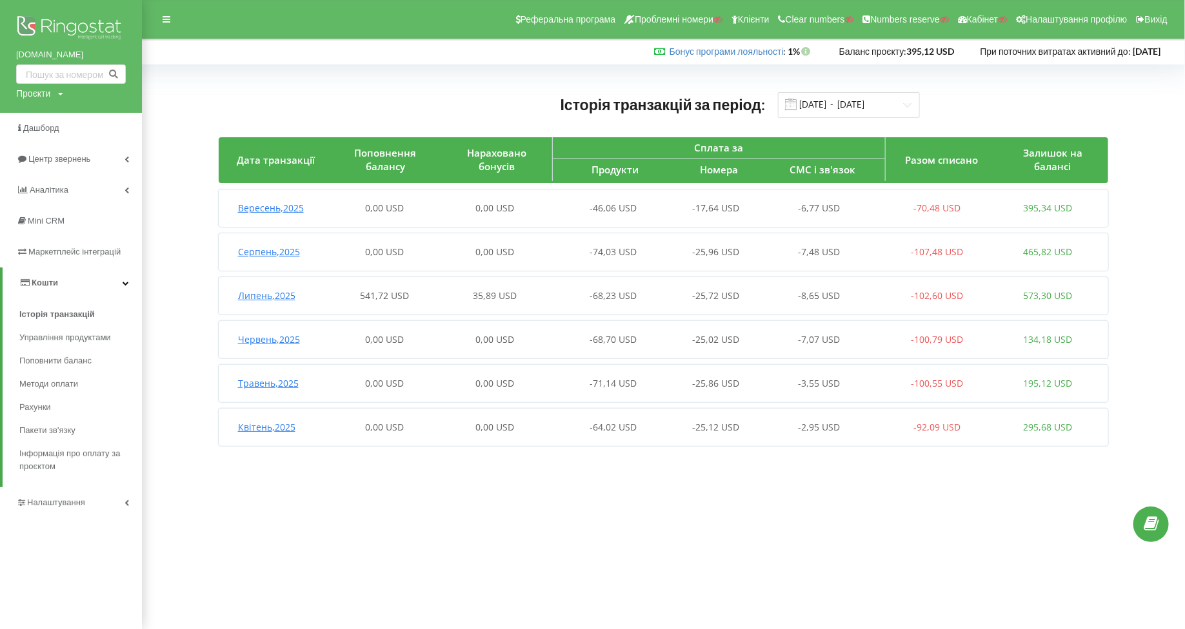
click at [13, 92] on div "vedmezhagora.com Проєкти Пошук" at bounding box center [71, 56] width 142 height 113
click at [27, 94] on div "Проєкти" at bounding box center [33, 93] width 34 height 13
click at [34, 113] on input "text" at bounding box center [56, 120] width 64 height 19
paste input "facility.fillin.ua"
type input "facility.fillin.uaʼ"
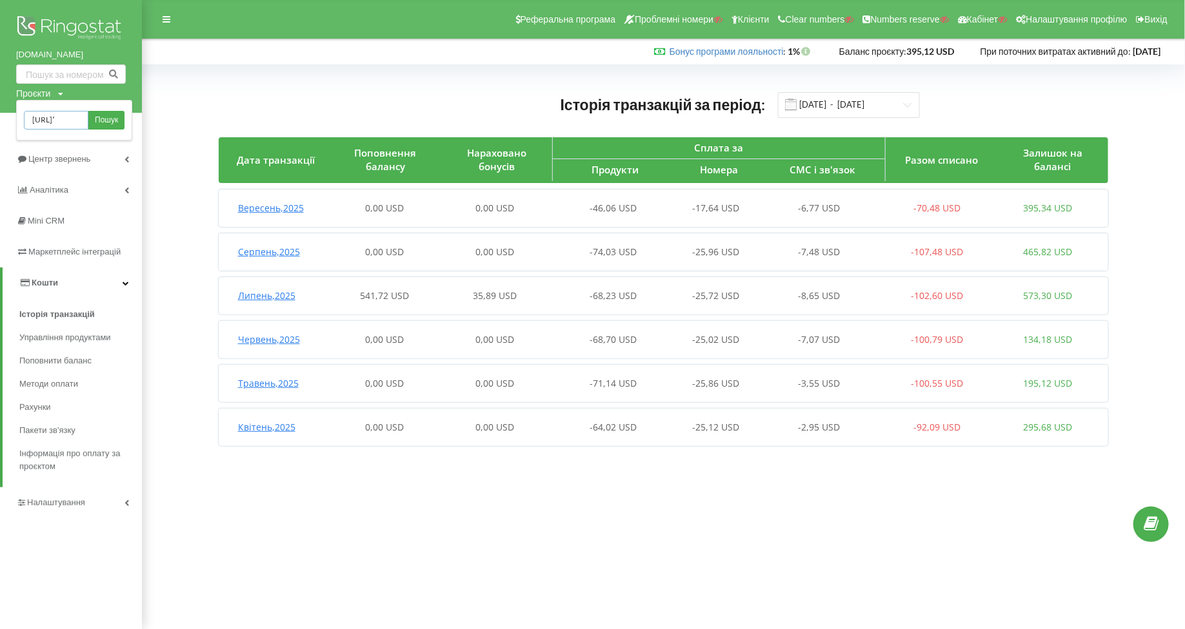
scroll to position [0, 2]
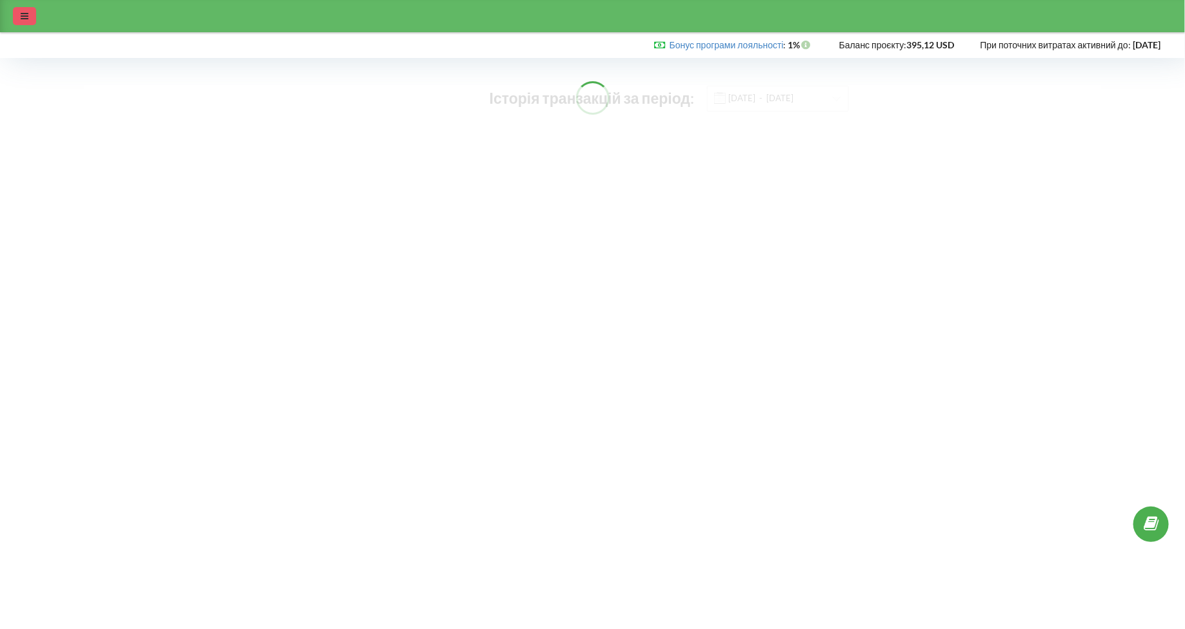
click at [28, 21] on div at bounding box center [24, 16] width 23 height 18
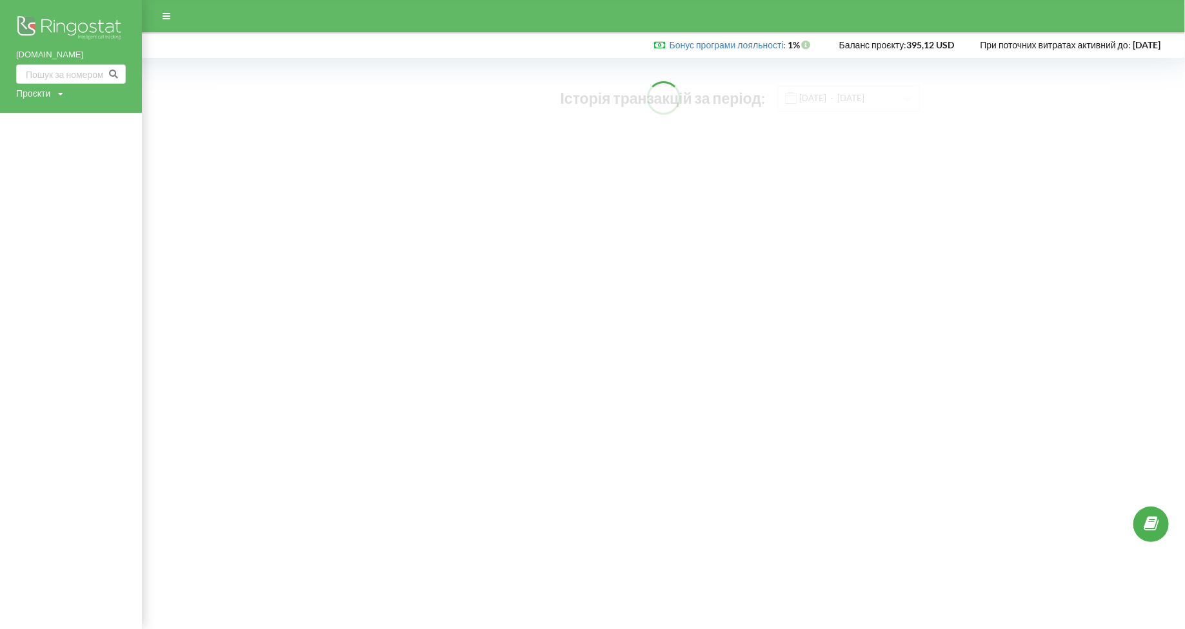
click at [30, 94] on div "Проєкти" at bounding box center [33, 93] width 34 height 13
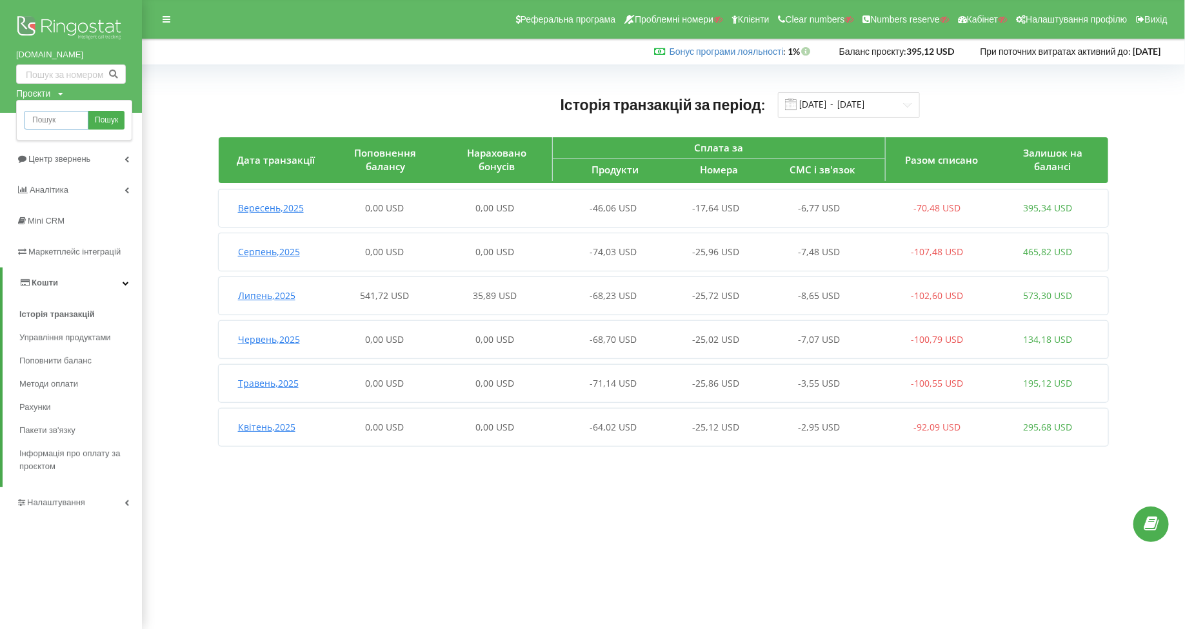
click at [39, 121] on input "text" at bounding box center [56, 120] width 64 height 19
type input "ф"
type input "ayurveda-portal.com.ua"
click at [111, 126] on link "Пошук" at bounding box center [106, 120] width 36 height 19
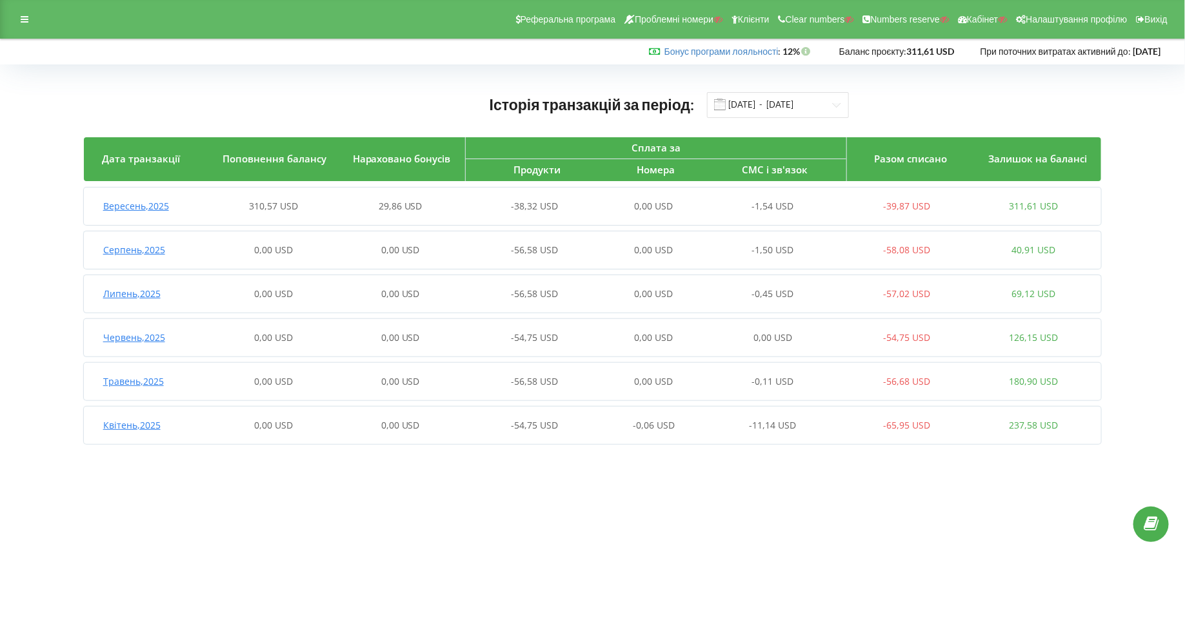
click at [163, 201] on span "Вересень , 2025" at bounding box center [136, 206] width 66 height 12
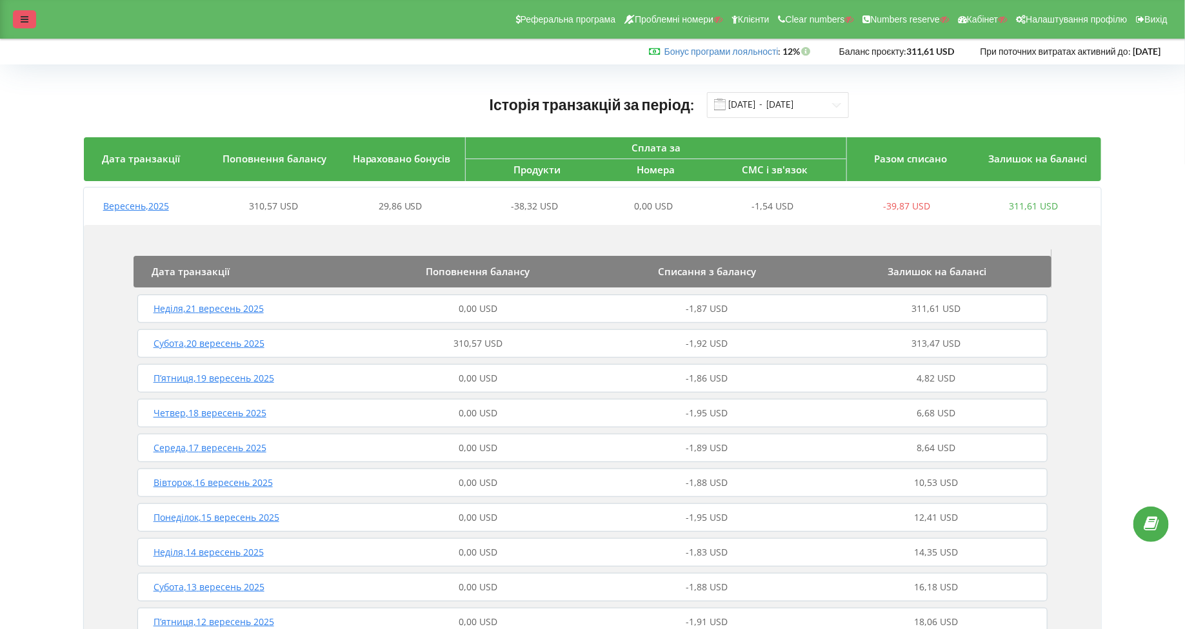
click at [26, 17] on icon at bounding box center [25, 19] width 8 height 9
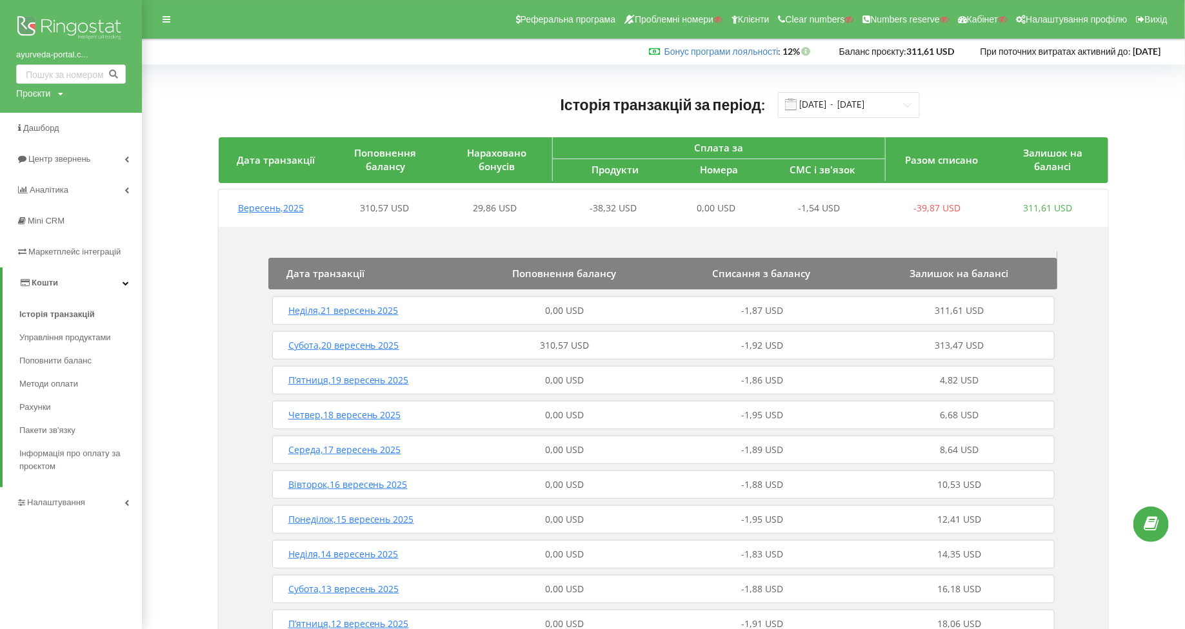
click at [28, 90] on div "Проєкти" at bounding box center [33, 93] width 34 height 13
click at [51, 117] on input "text" at bounding box center [56, 120] width 64 height 19
click at [57, 119] on input "perfectwadgroup.com" at bounding box center [56, 120] width 64 height 19
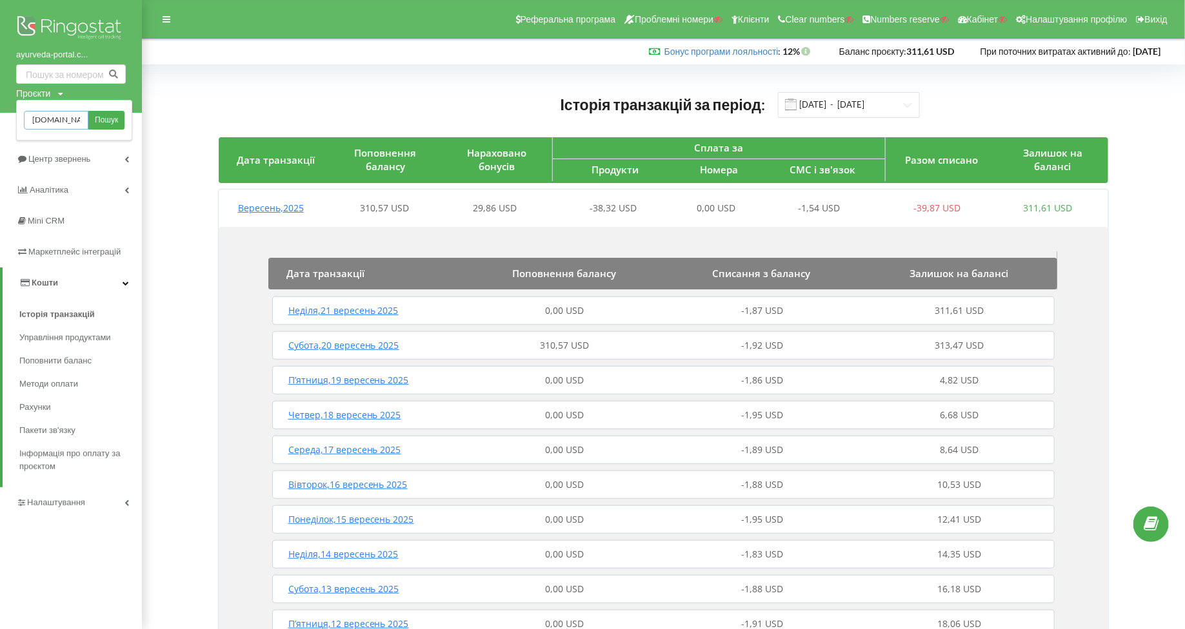
paste input "yarmich.rent"
type input "yarmich.rent"
click at [94, 128] on link "Пошук" at bounding box center [106, 120] width 36 height 19
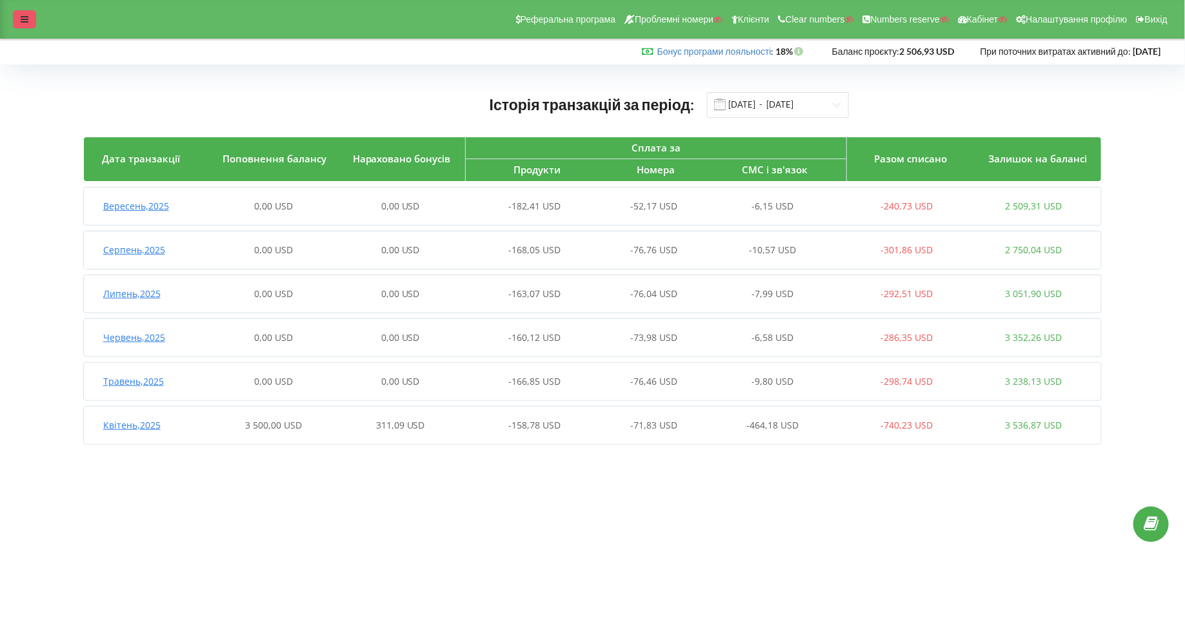
click at [35, 11] on div "Реферальна програма Проблемні номери Клієнти Clear numbers Numbers reserve Кабі…" at bounding box center [592, 19] width 1185 height 39
click at [26, 26] on div at bounding box center [24, 19] width 23 height 18
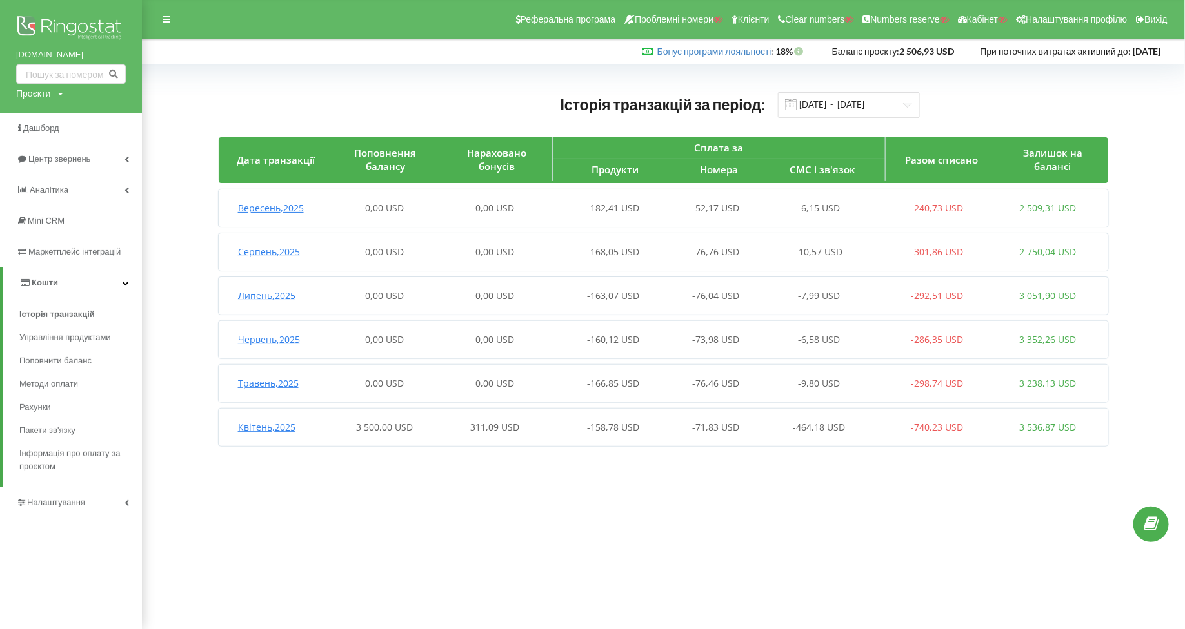
click at [27, 92] on div "Проєкти" at bounding box center [33, 93] width 34 height 13
click at [31, 104] on div "Пошук" at bounding box center [74, 120] width 116 height 41
click at [32, 140] on link "Дашборд" at bounding box center [71, 128] width 142 height 31
click at [27, 88] on div "Проєкти" at bounding box center [33, 93] width 34 height 13
click at [48, 121] on input "text" at bounding box center [56, 120] width 64 height 19
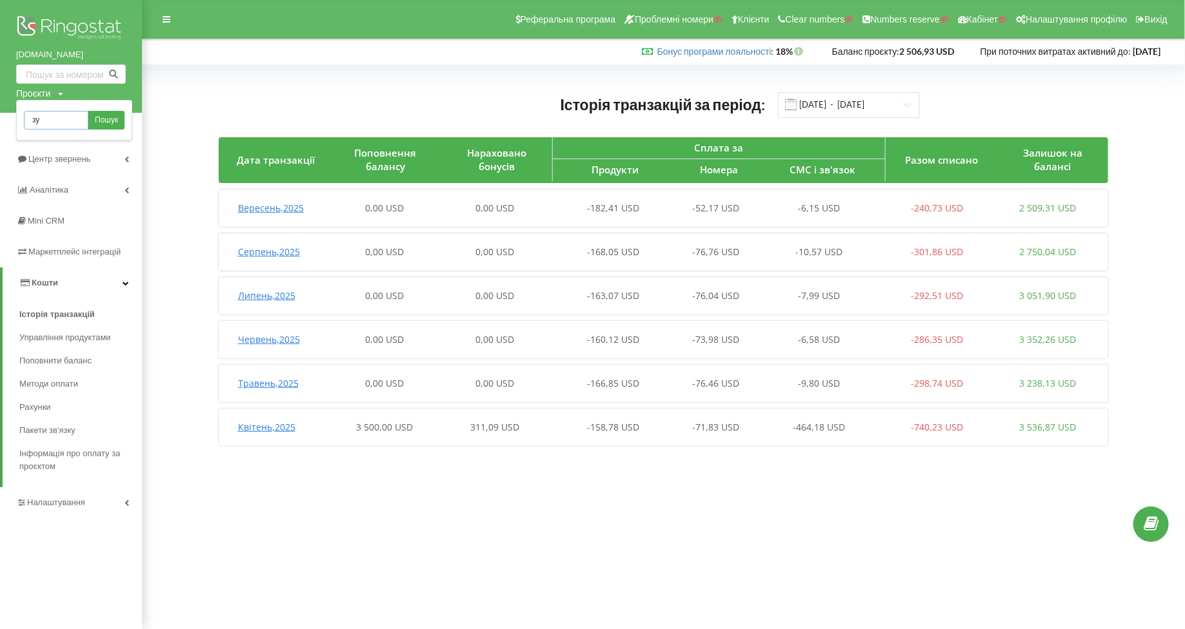
type input "з"
type input "pe"
